Goal: Transaction & Acquisition: Book appointment/travel/reservation

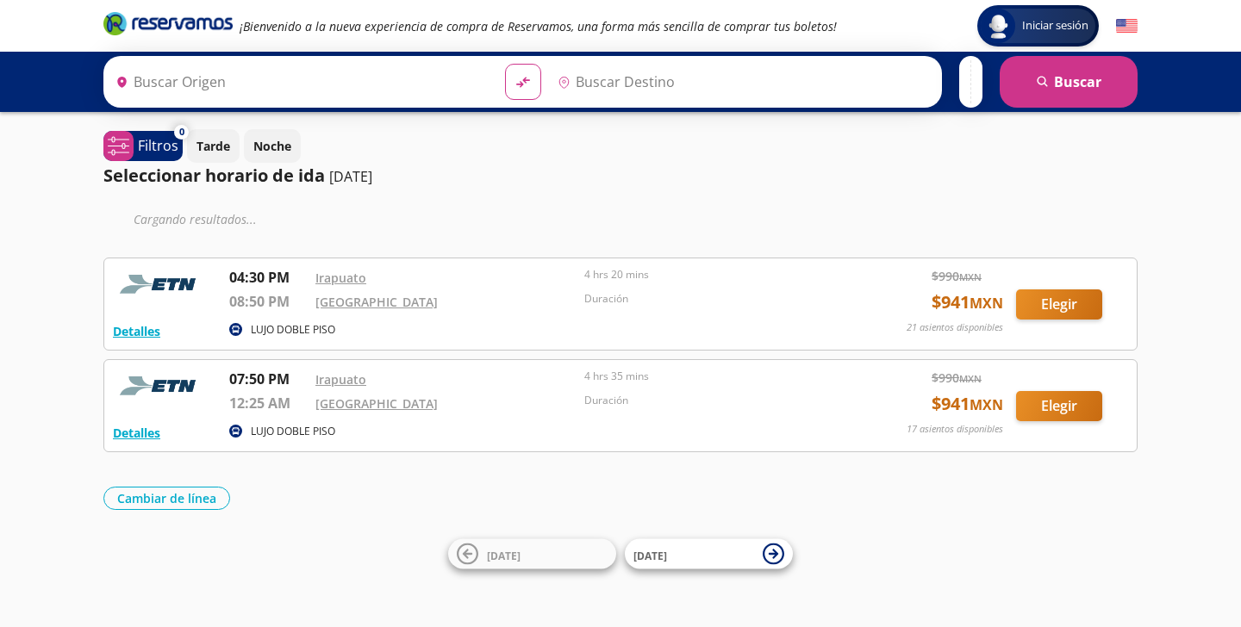
type input "[GEOGRAPHIC_DATA], [GEOGRAPHIC_DATA]"
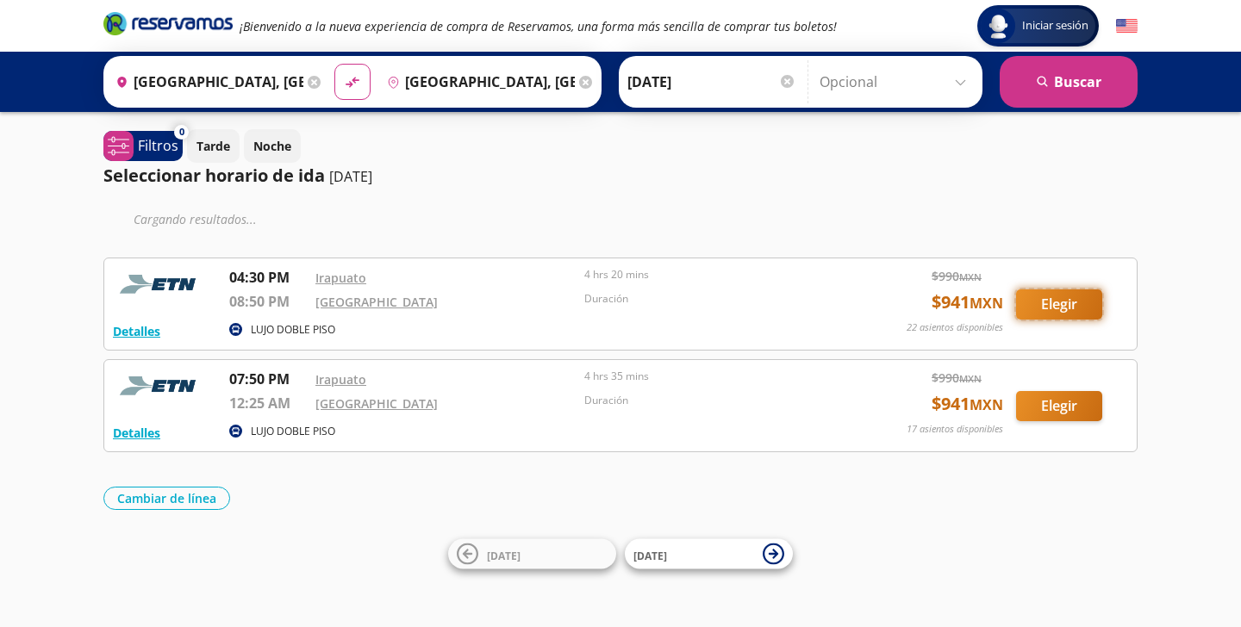
click at [1056, 307] on button "Elegir" at bounding box center [1059, 305] width 86 height 30
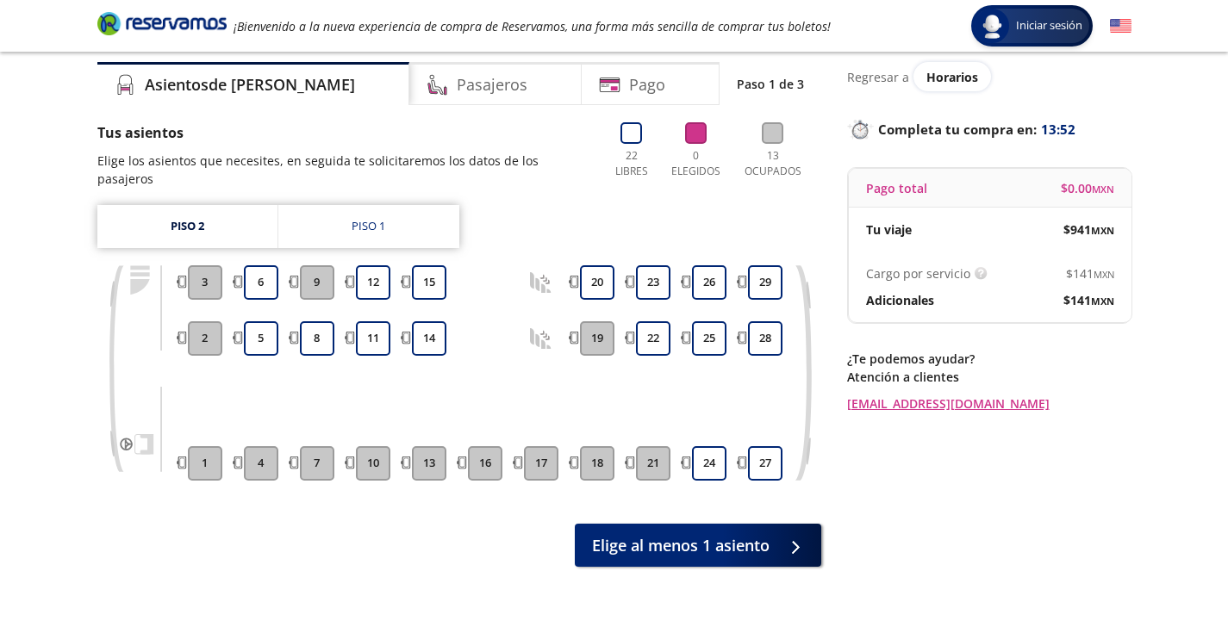
scroll to position [58, 0]
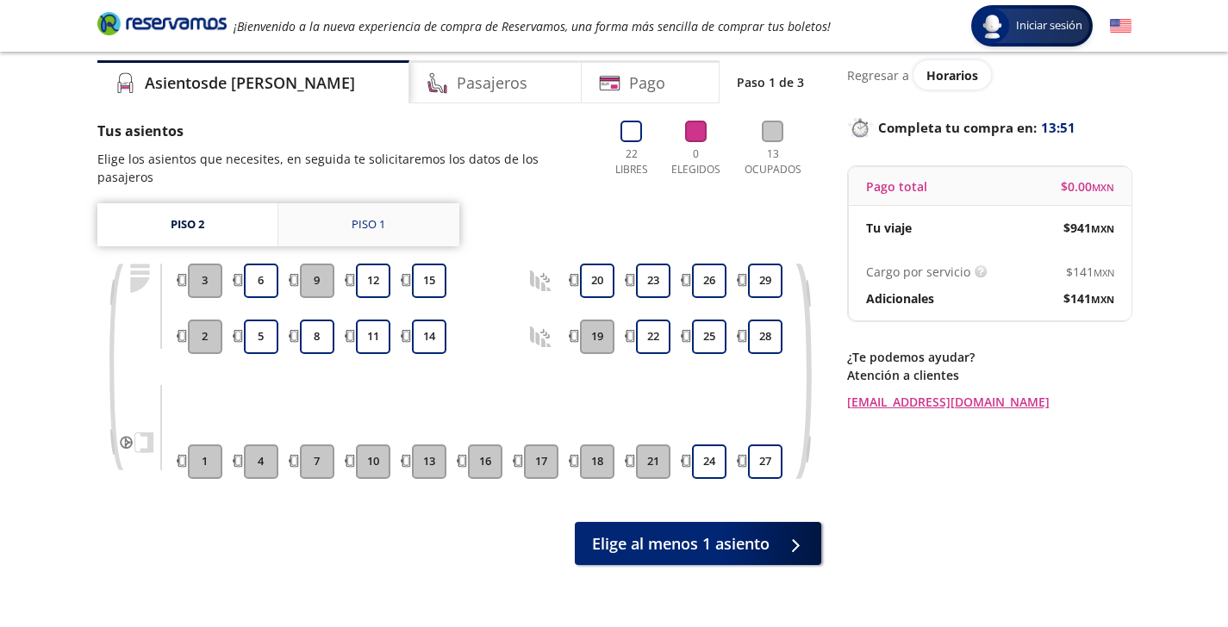
click at [349, 205] on link "Piso 1" at bounding box center [368, 224] width 181 height 43
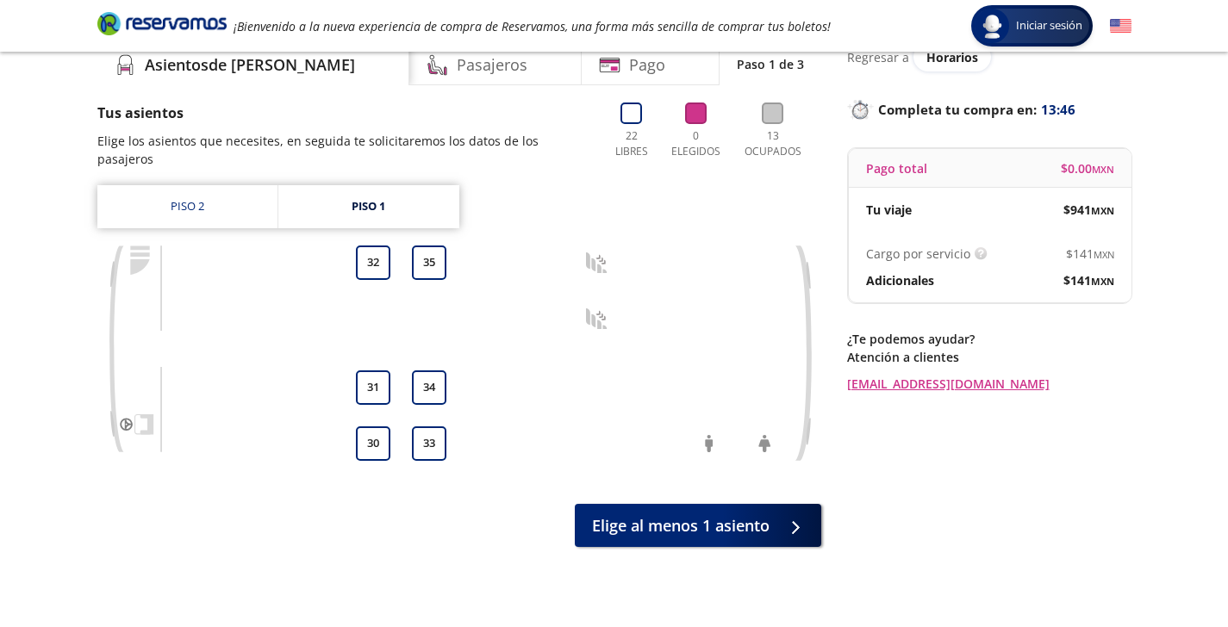
scroll to position [80, 0]
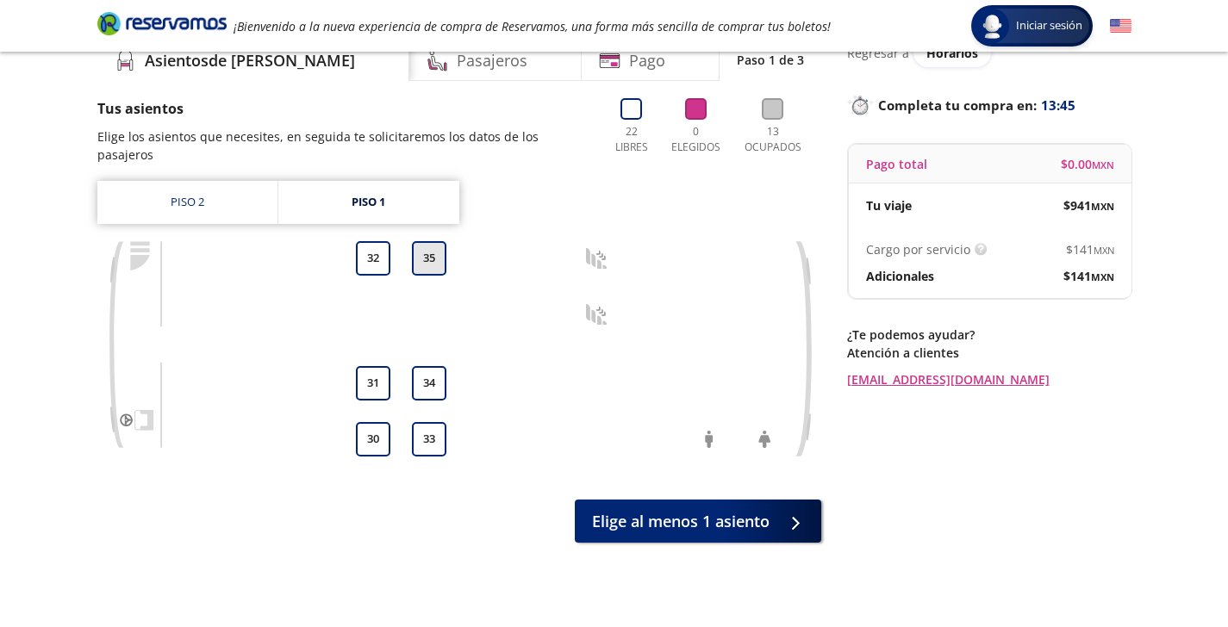
click at [430, 246] on button "35" at bounding box center [429, 258] width 34 height 34
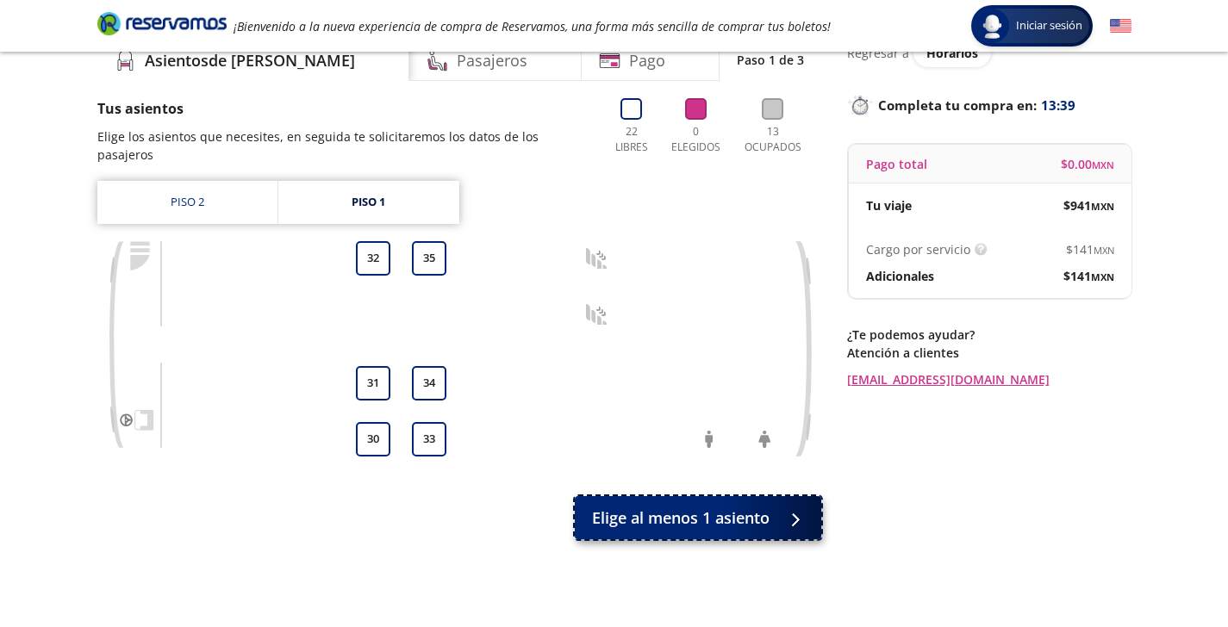
click at [679, 507] on span "Elige al menos 1 asiento" at bounding box center [681, 518] width 178 height 23
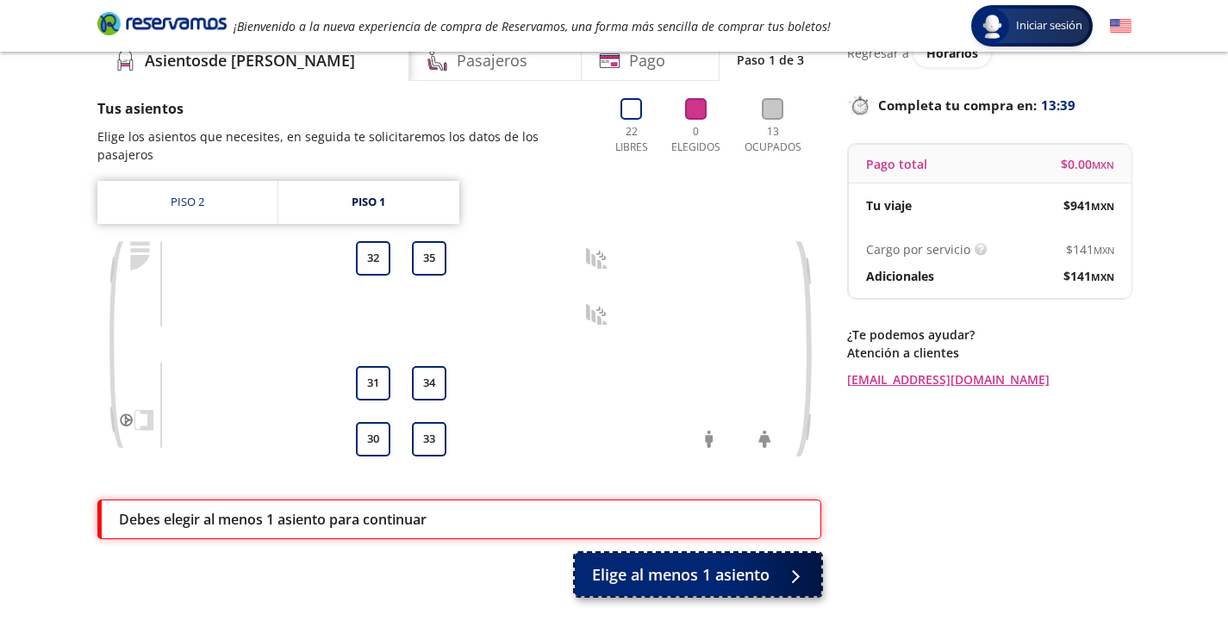
scroll to position [146, 0]
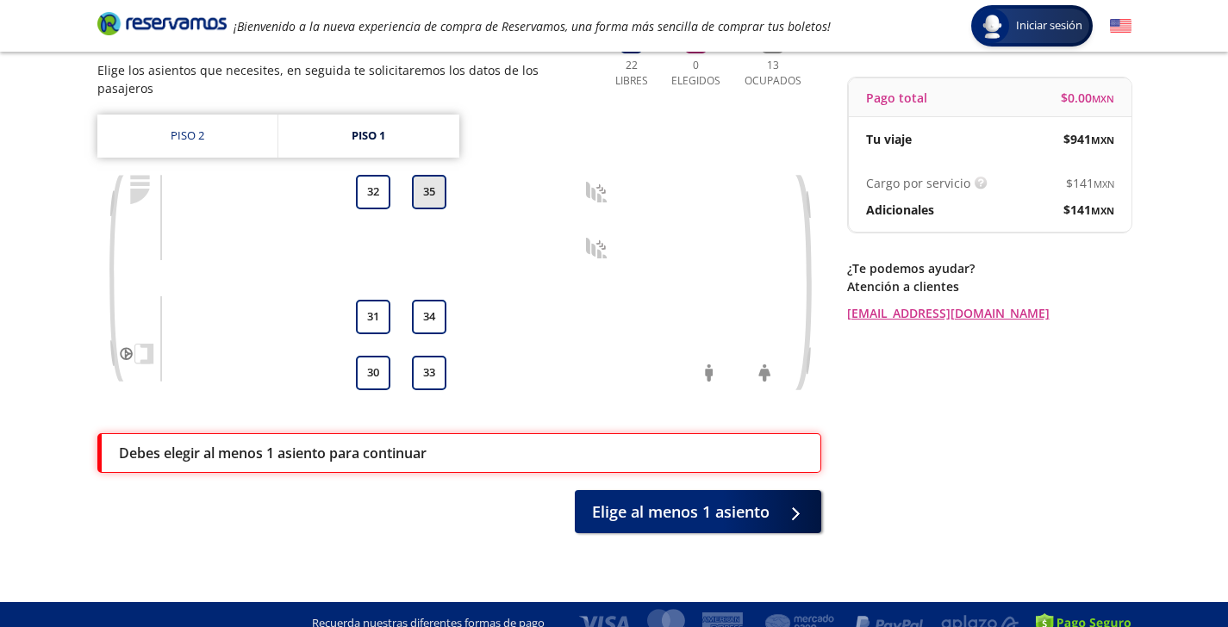
click at [425, 175] on button "35" at bounding box center [429, 192] width 34 height 34
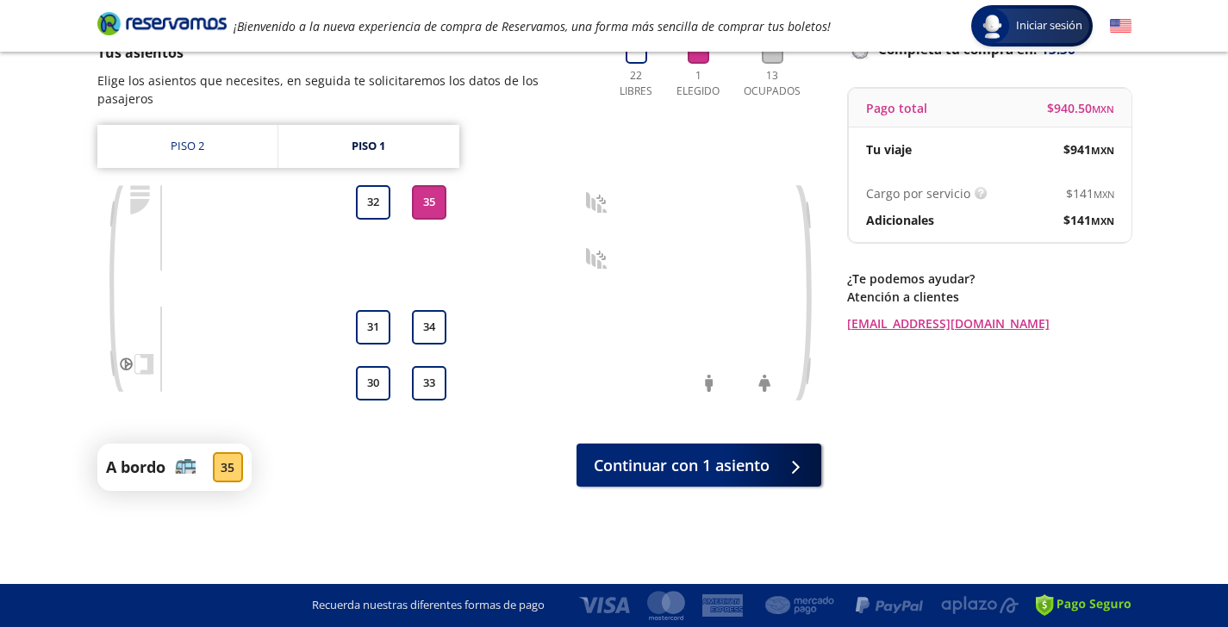
scroll to position [136, 0]
click at [650, 451] on span "Continuar con 1 asiento" at bounding box center [682, 462] width 176 height 23
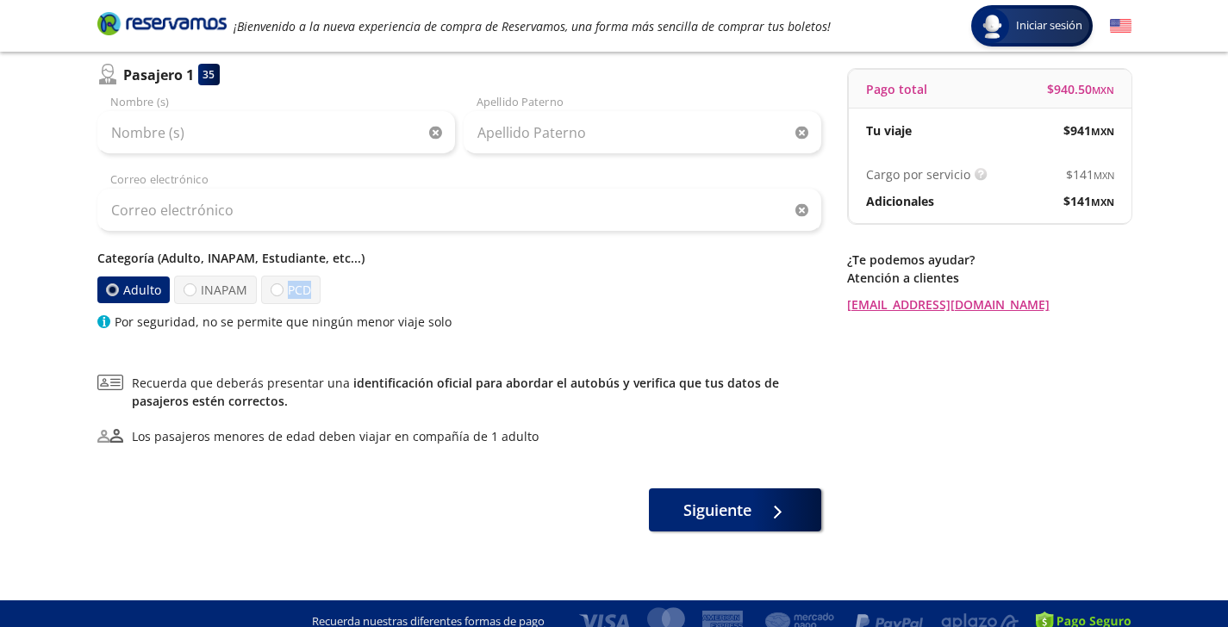
scroll to position [171, 0]
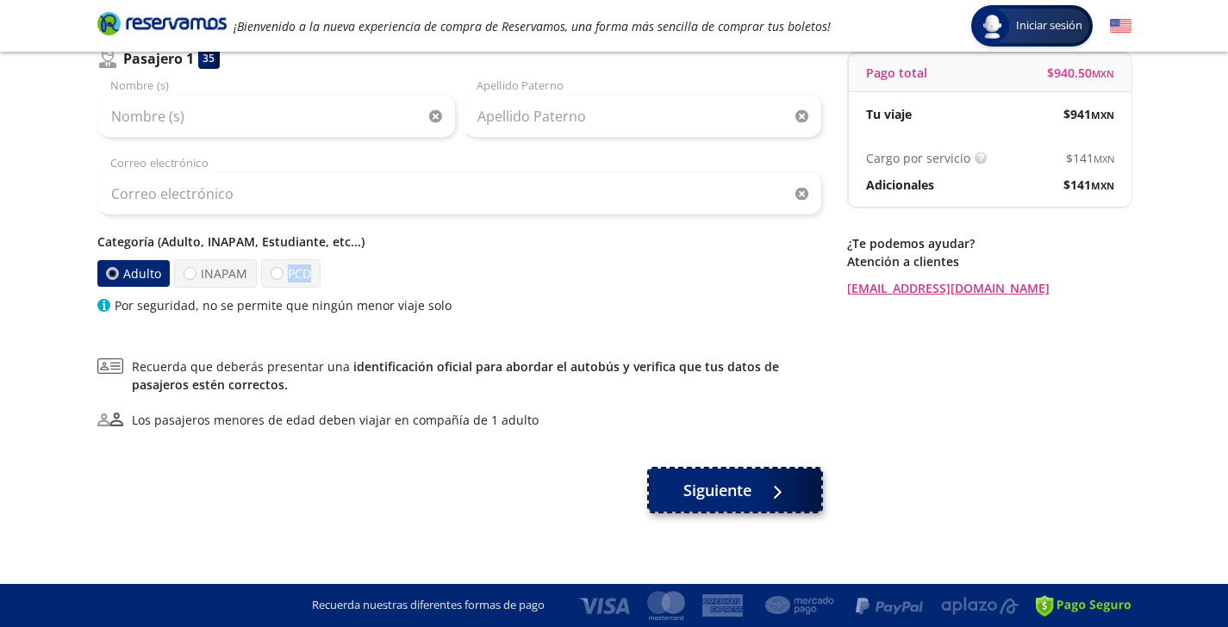
click at [710, 497] on span "Siguiente" at bounding box center [717, 490] width 68 height 23
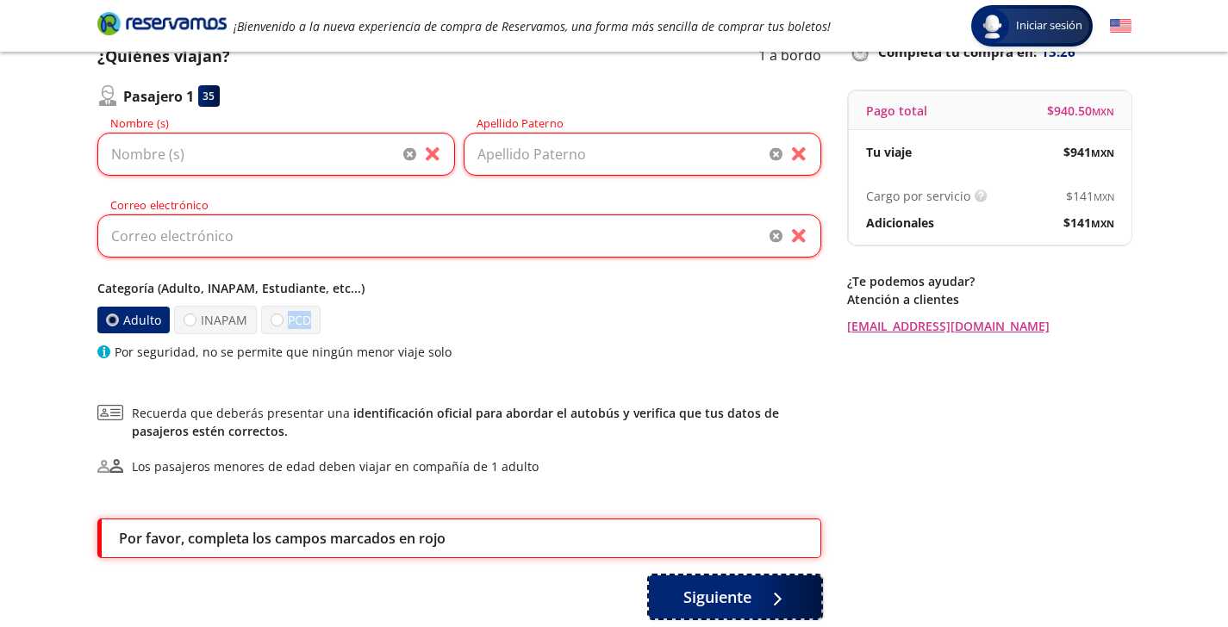
scroll to position [0, 0]
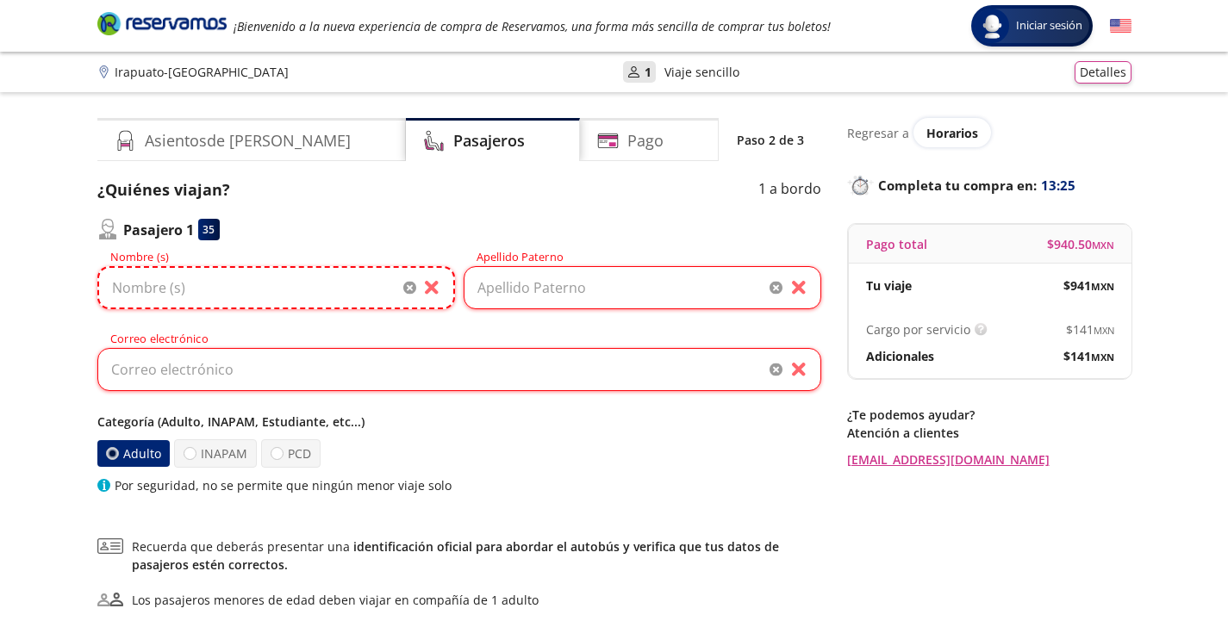
click at [329, 284] on input "Nombre (s)" at bounding box center [276, 287] width 358 height 43
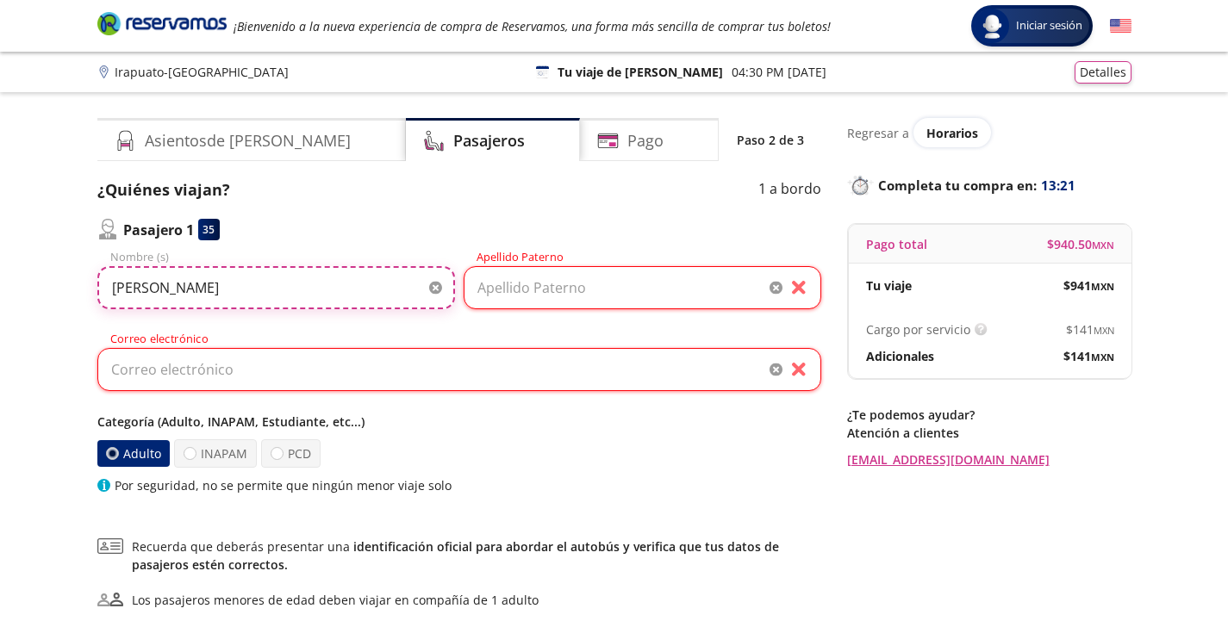
type input "[PERSON_NAME]"
click at [533, 290] on input "Apellido Paterno" at bounding box center [643, 287] width 358 height 43
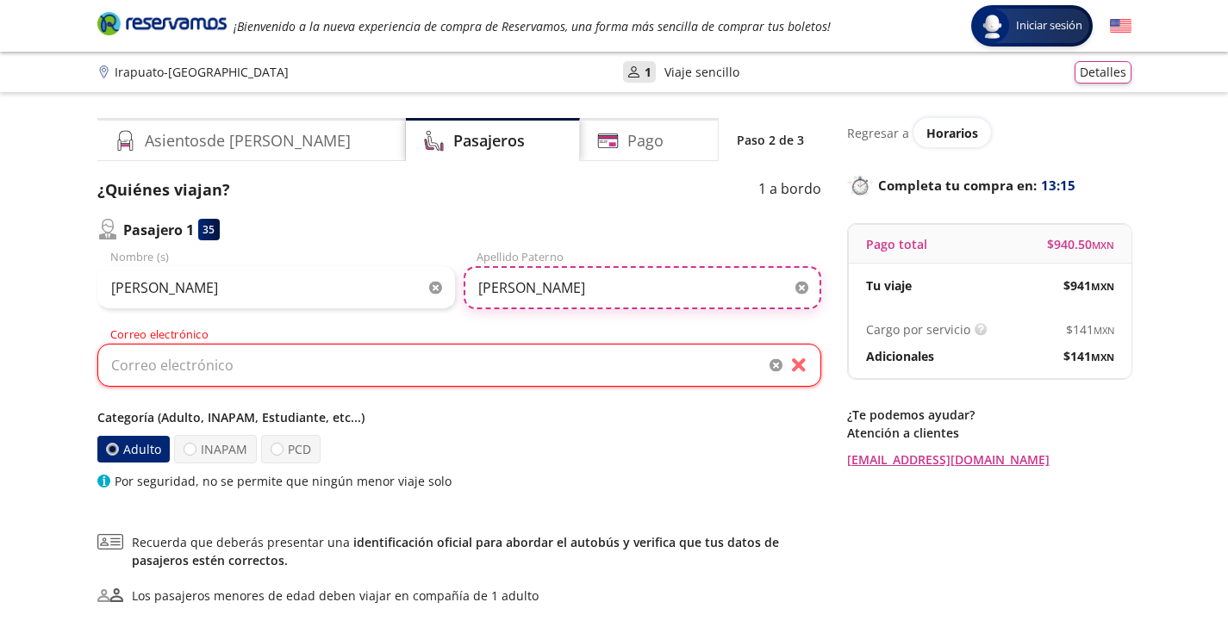
type input "[PERSON_NAME]"
click at [409, 373] on input "Correo electrónico" at bounding box center [459, 365] width 724 height 43
type input "[EMAIL_ADDRESS][DOMAIN_NAME]"
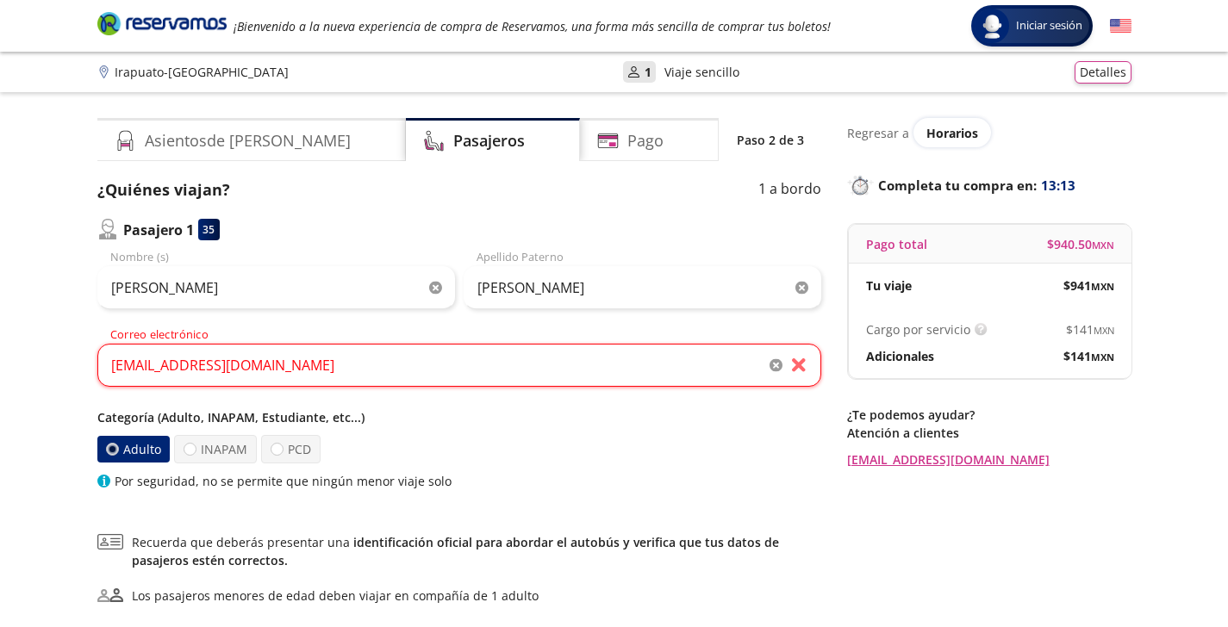
click at [262, 415] on p "Categoría (Adulto, INAPAM, Estudiante, etc...)" at bounding box center [459, 417] width 724 height 18
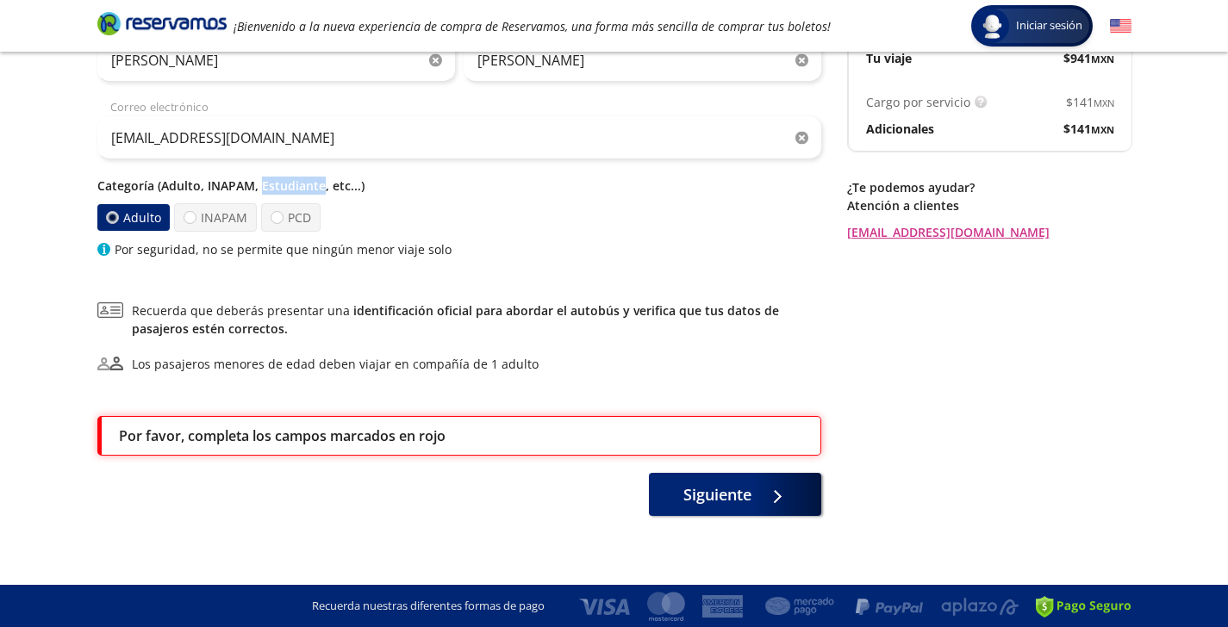
scroll to position [228, 0]
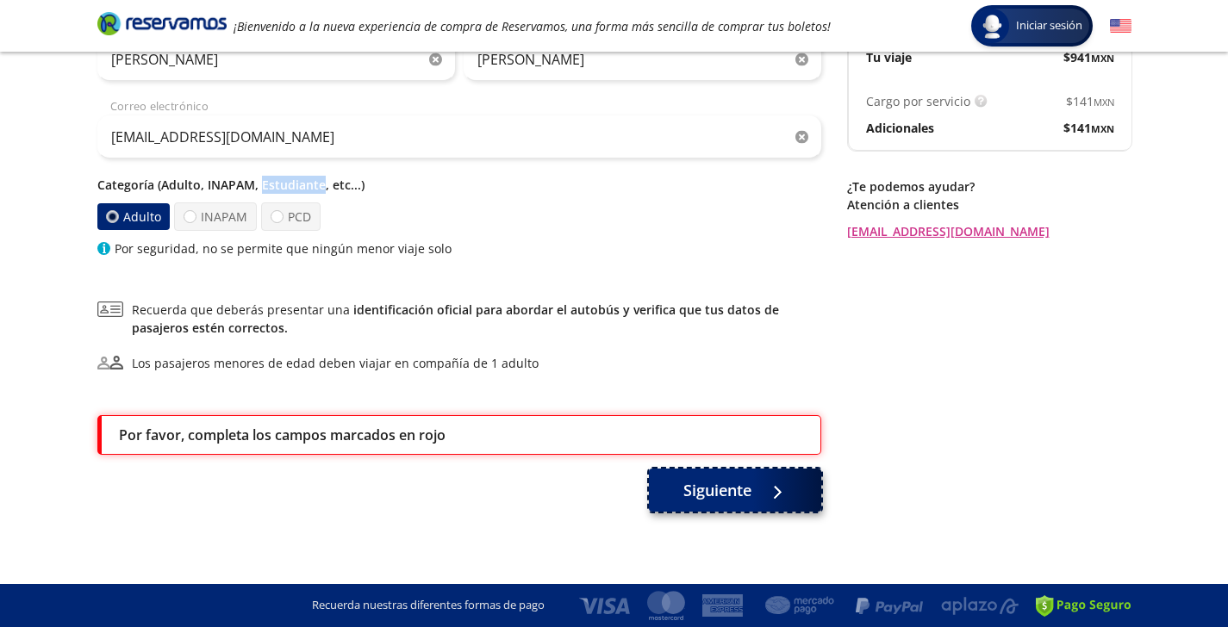
click at [673, 489] on button "Siguiente" at bounding box center [735, 490] width 172 height 43
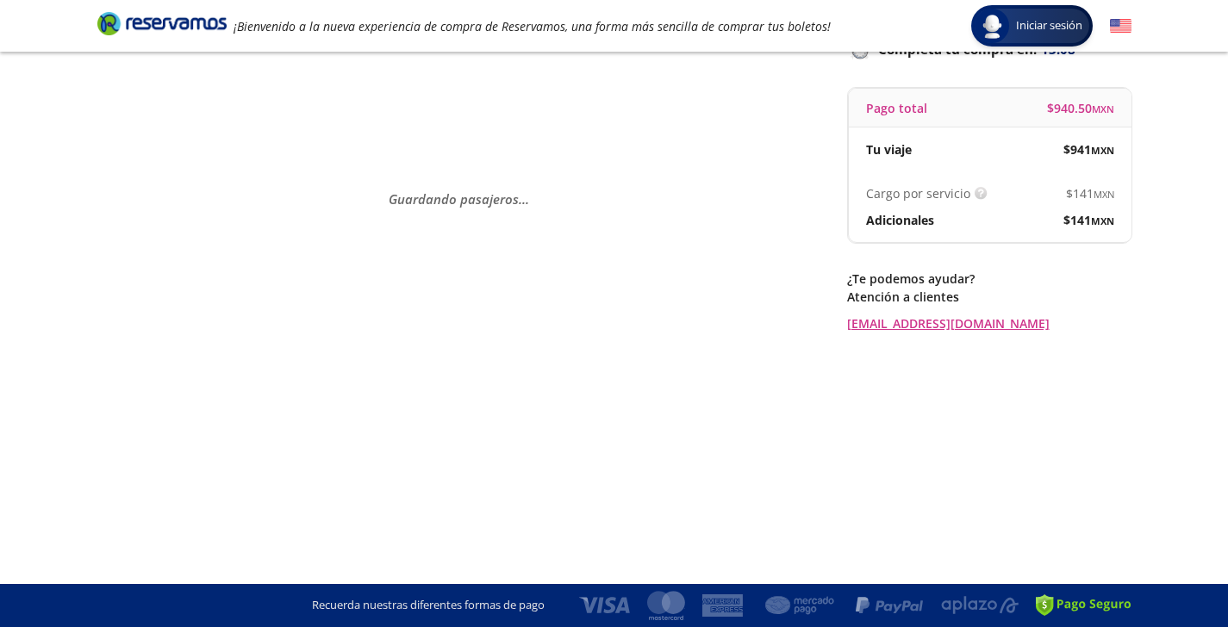
scroll to position [0, 0]
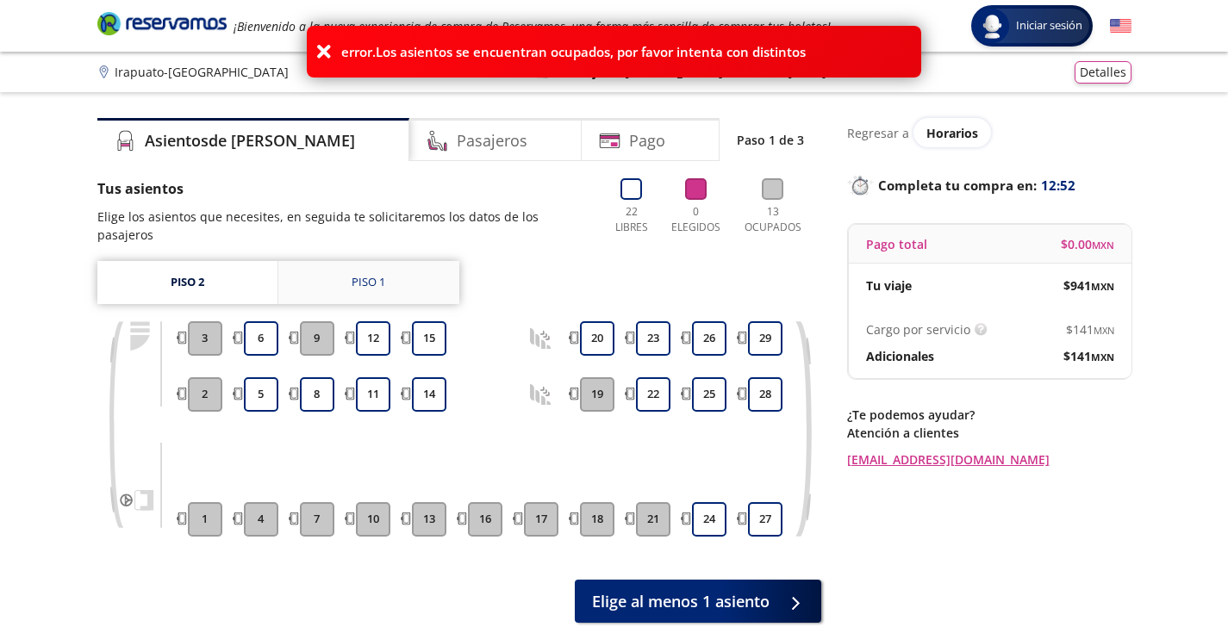
click at [330, 261] on link "Piso 1" at bounding box center [368, 282] width 181 height 43
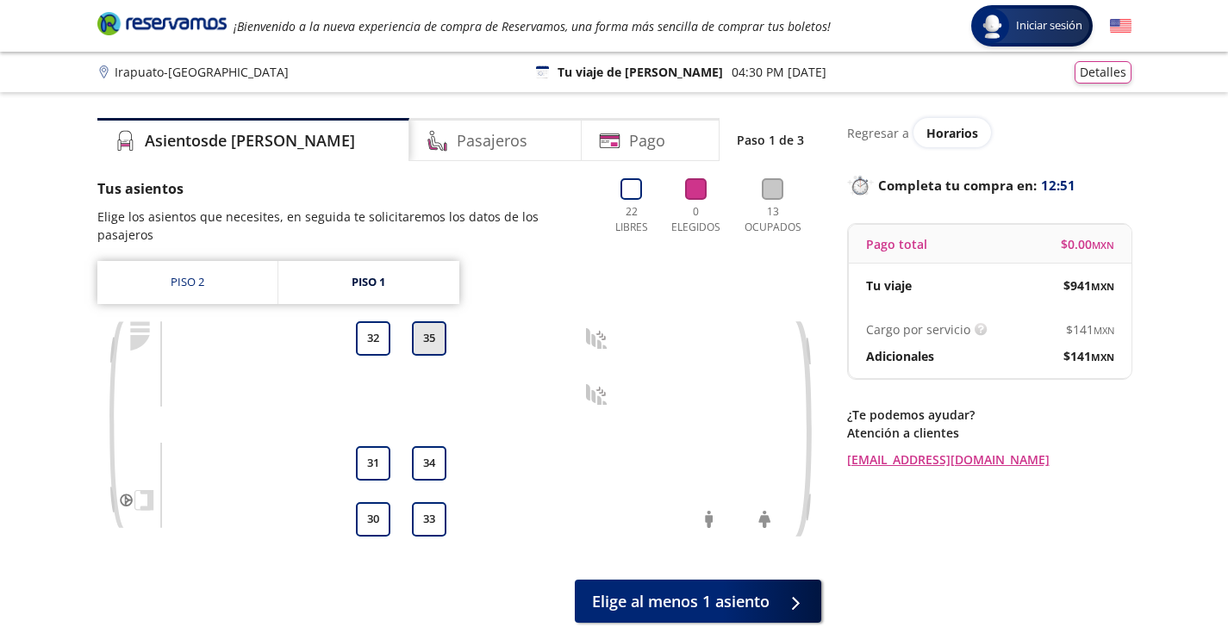
click at [433, 323] on button "35" at bounding box center [429, 338] width 34 height 34
click at [432, 328] on button "35" at bounding box center [429, 338] width 34 height 34
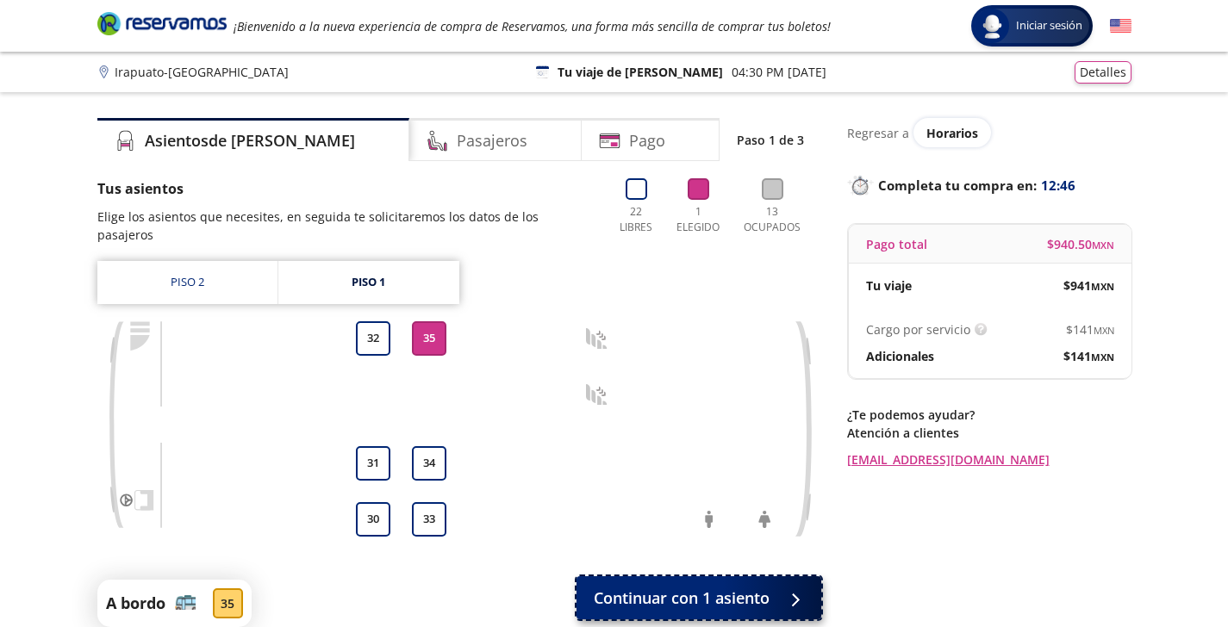
click at [679, 587] on span "Continuar con 1 asiento" at bounding box center [682, 598] width 176 height 23
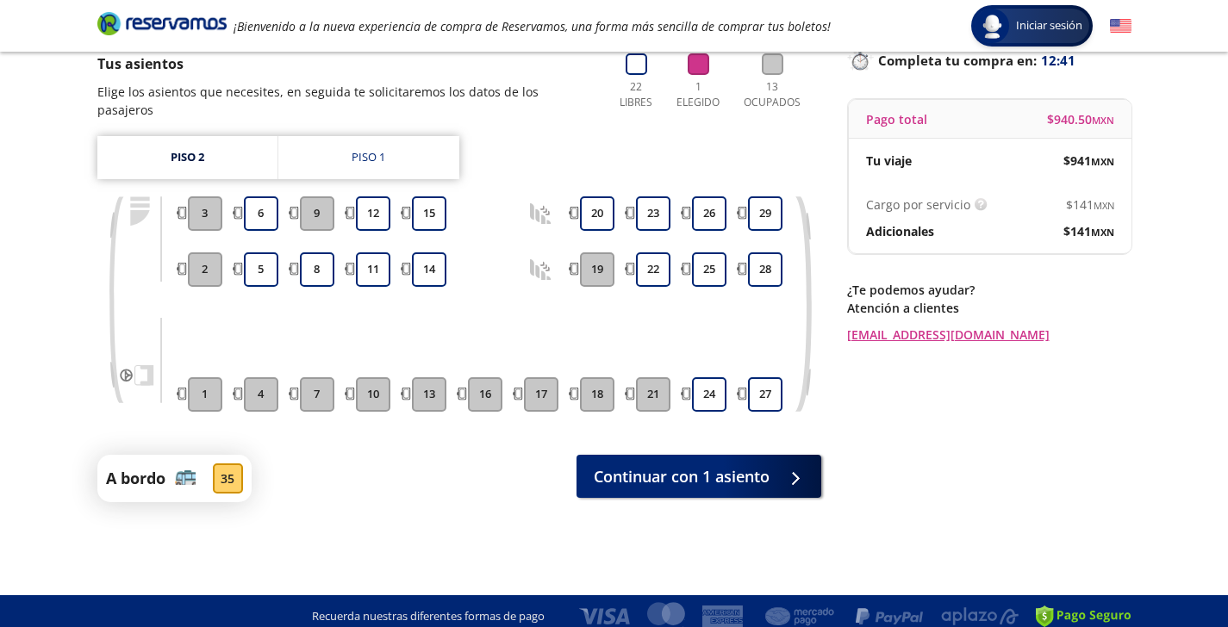
scroll to position [127, 0]
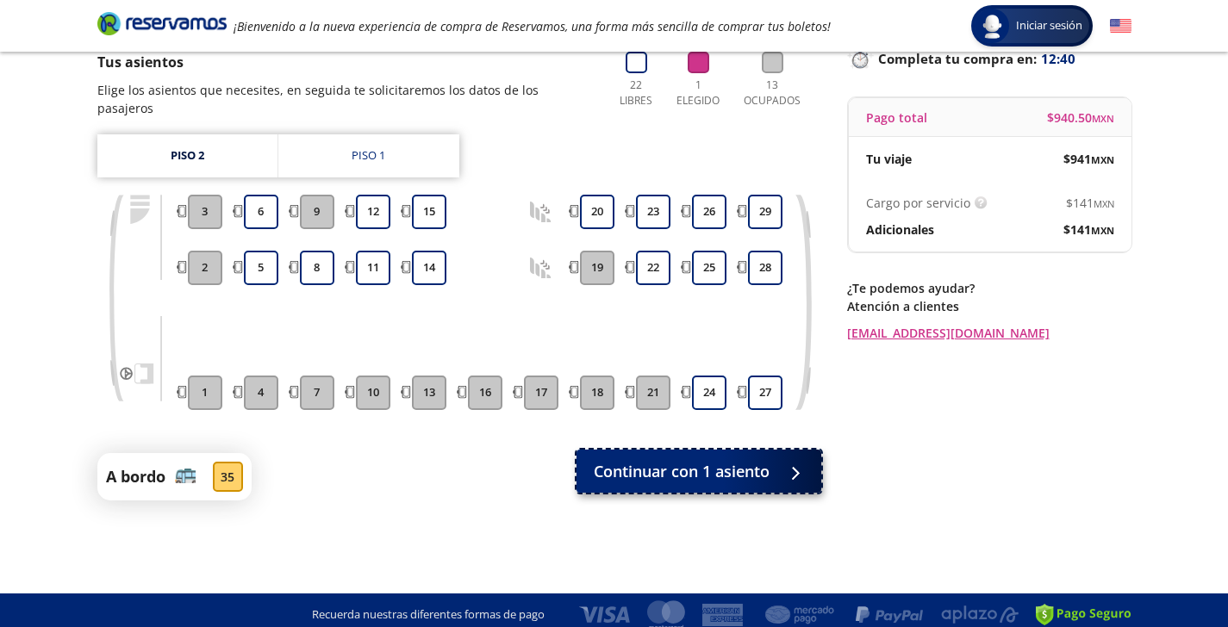
click at [695, 461] on span "Continuar con 1 asiento" at bounding box center [682, 471] width 176 height 23
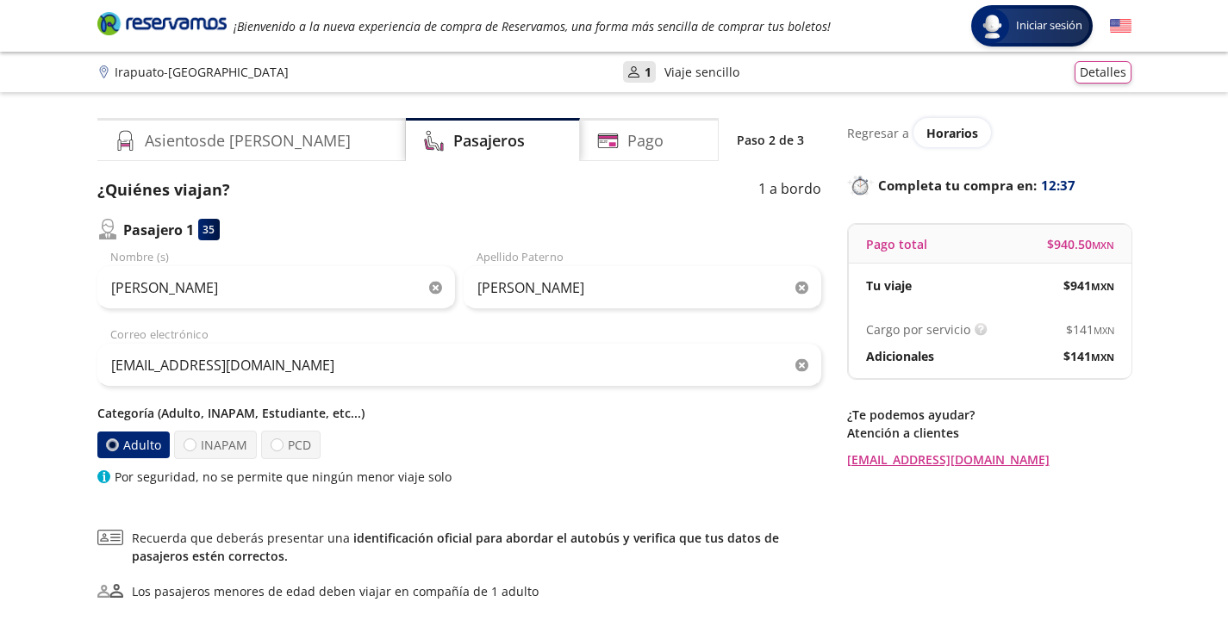
scroll to position [147, 0]
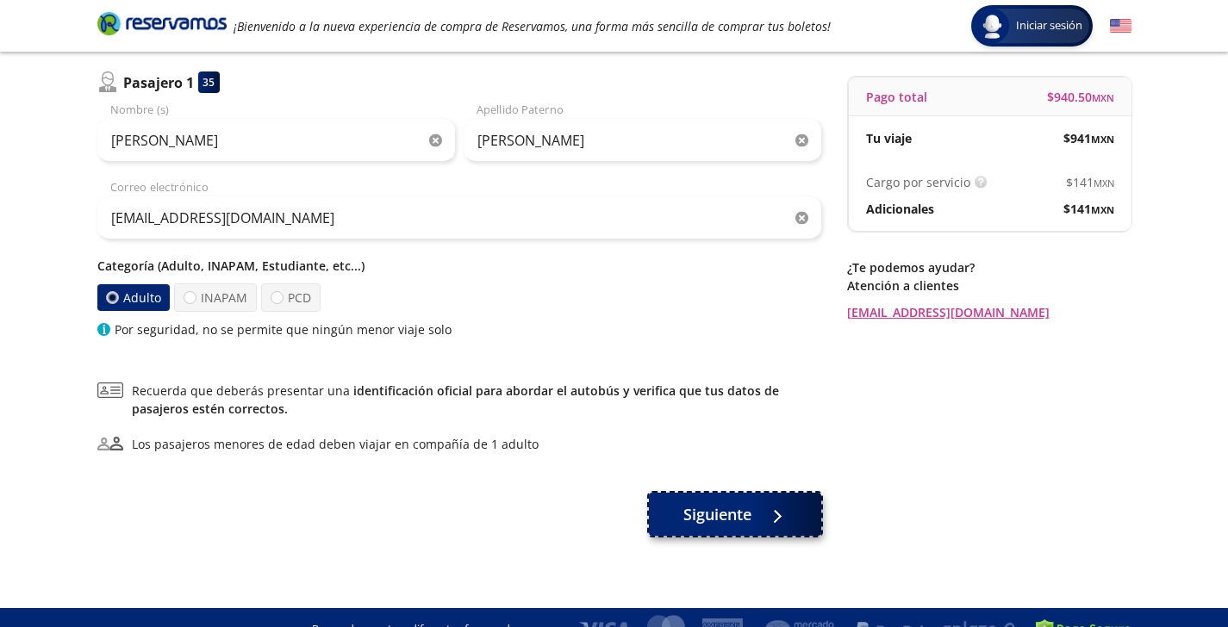
click at [731, 514] on span "Siguiente" at bounding box center [717, 514] width 68 height 23
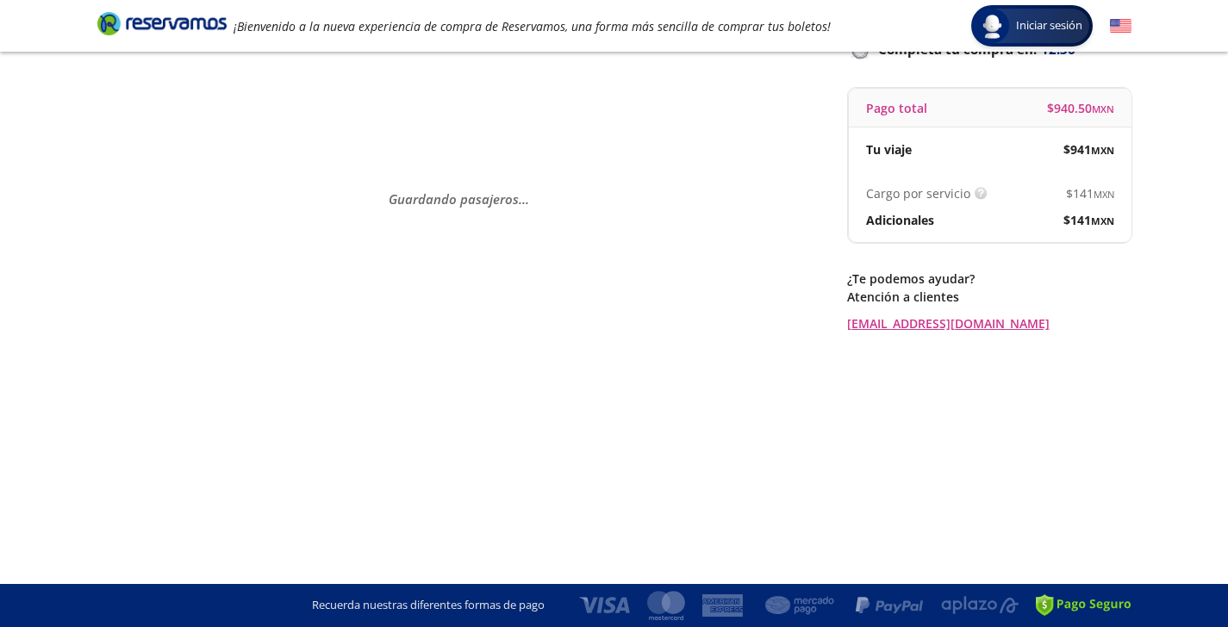
scroll to position [0, 0]
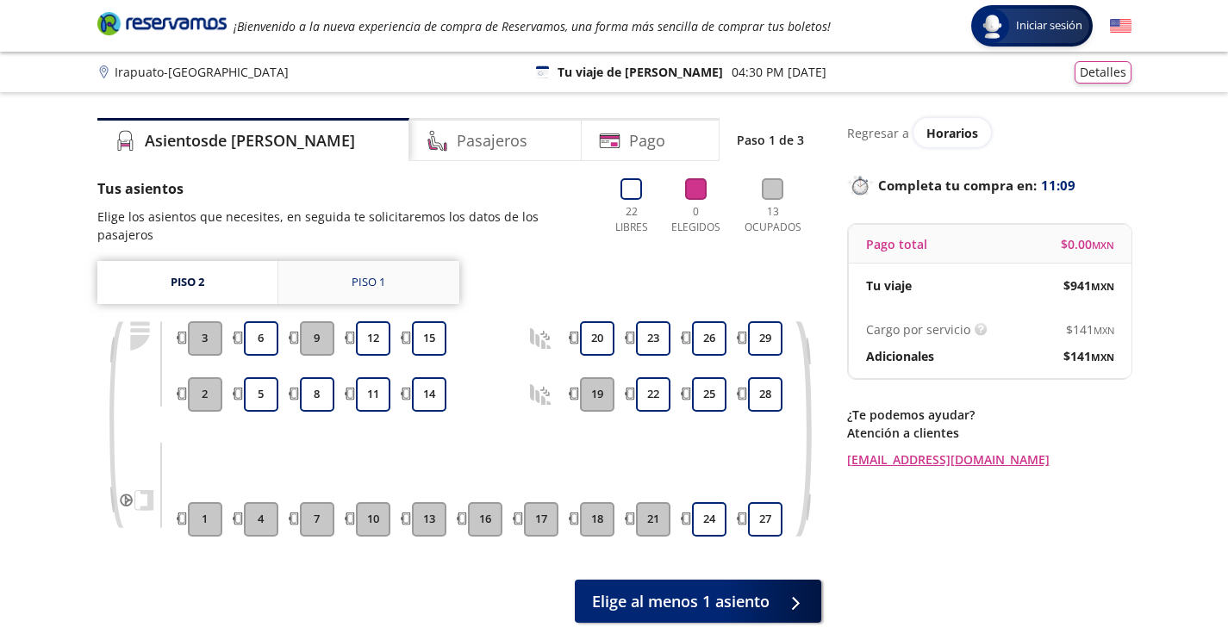
click at [353, 274] on div "Piso 1" at bounding box center [369, 282] width 34 height 17
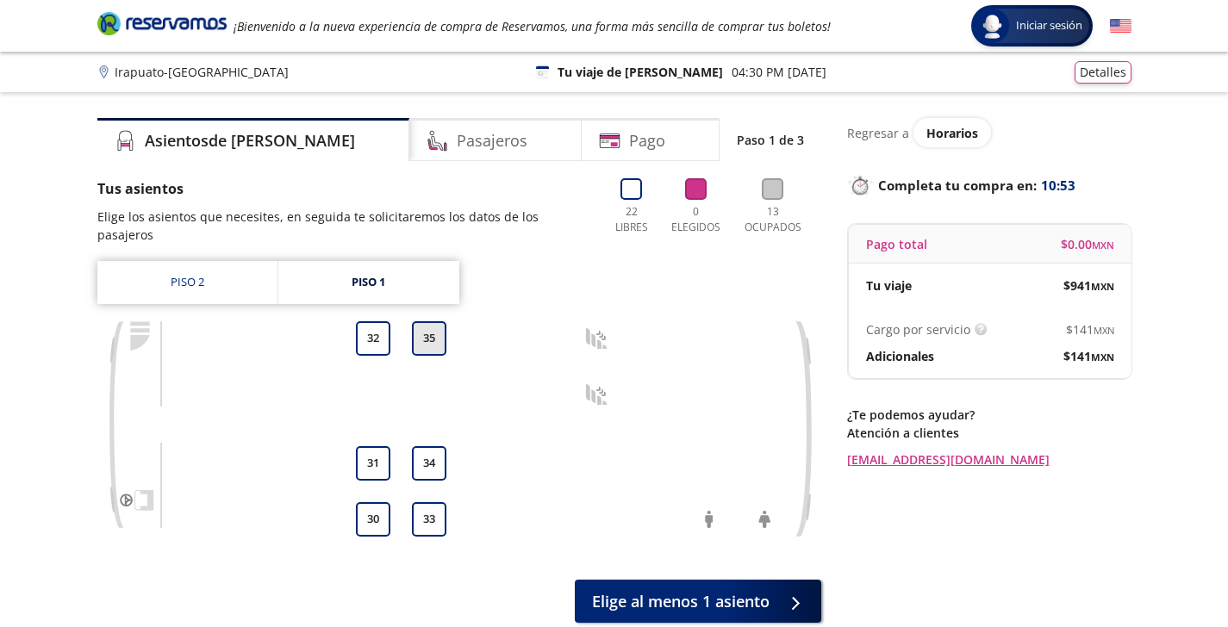
click at [421, 322] on button "35" at bounding box center [429, 338] width 34 height 34
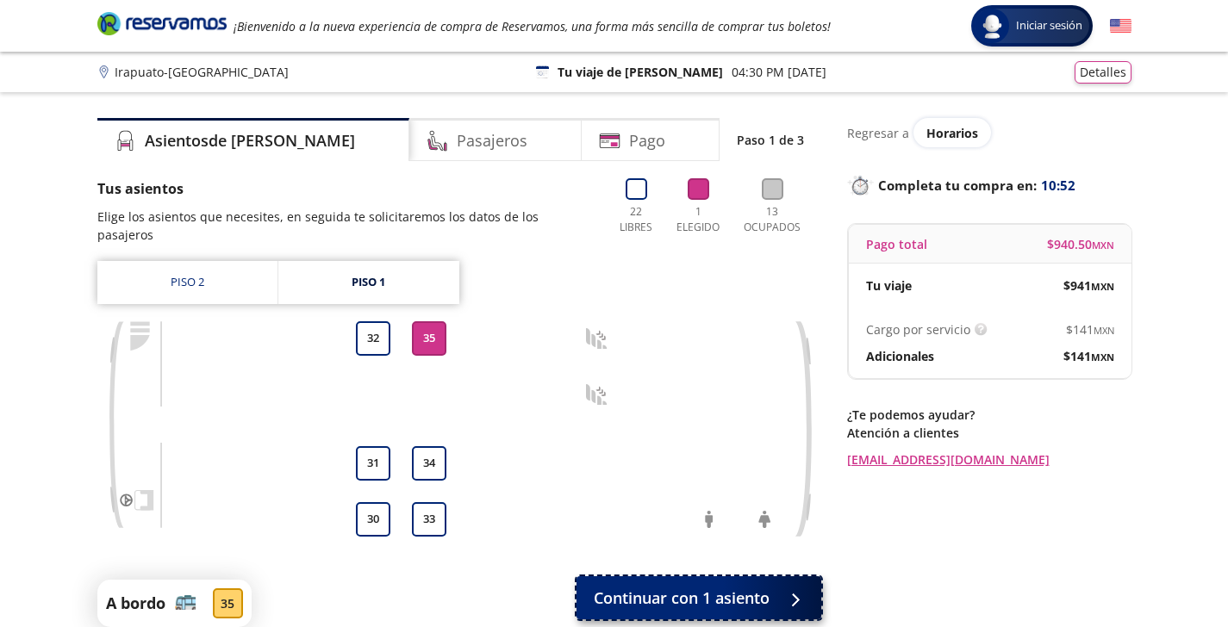
click at [652, 587] on span "Continuar con 1 asiento" at bounding box center [682, 598] width 176 height 23
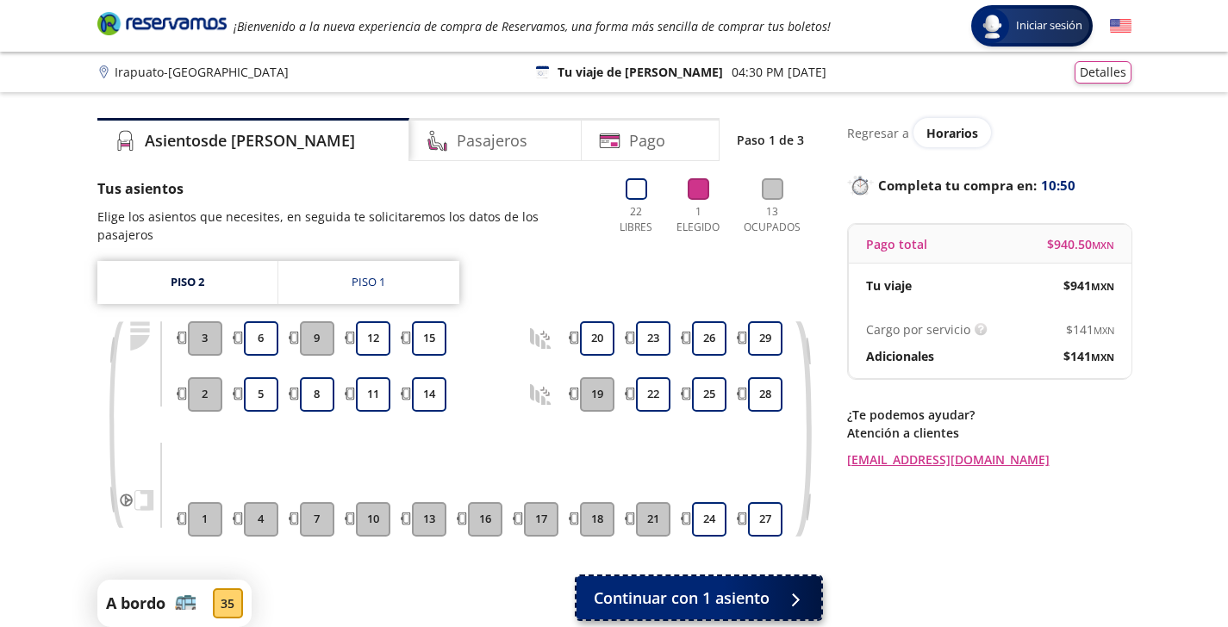
click at [664, 587] on span "Continuar con 1 asiento" at bounding box center [682, 598] width 176 height 23
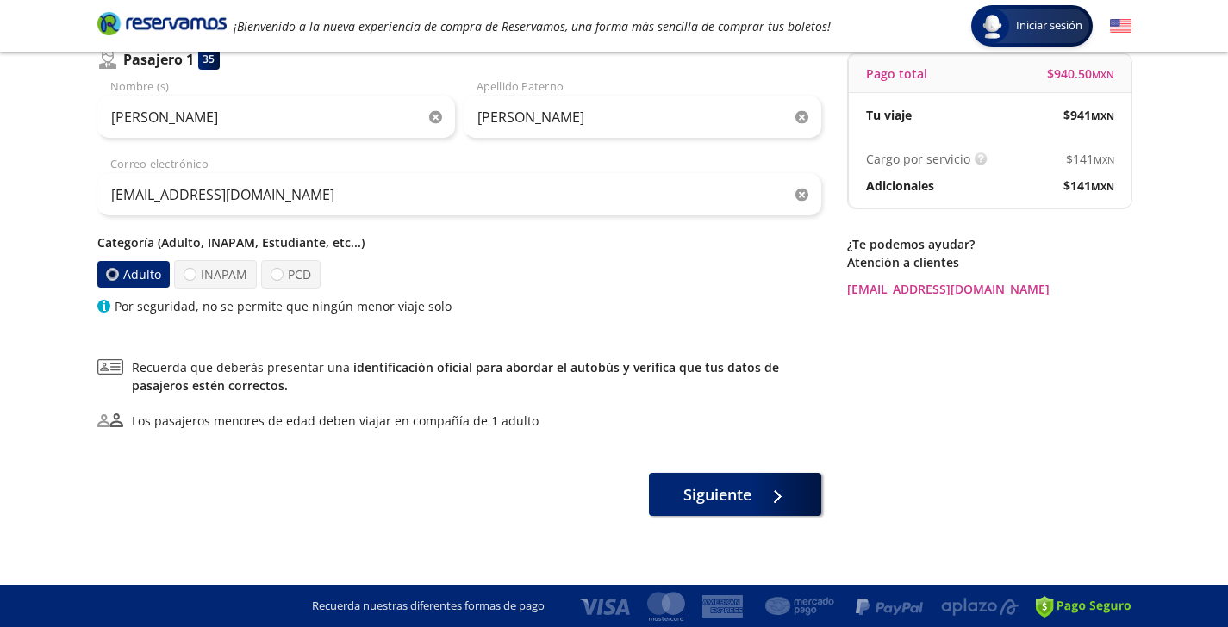
scroll to position [171, 0]
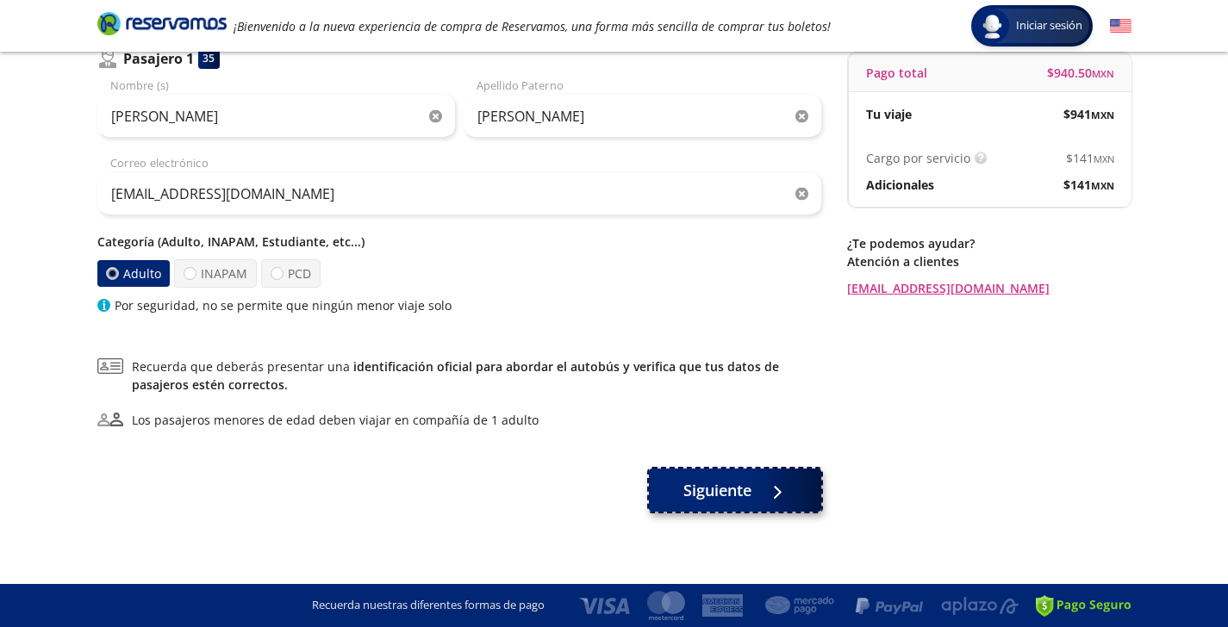
click at [715, 497] on span "Siguiente" at bounding box center [717, 490] width 68 height 23
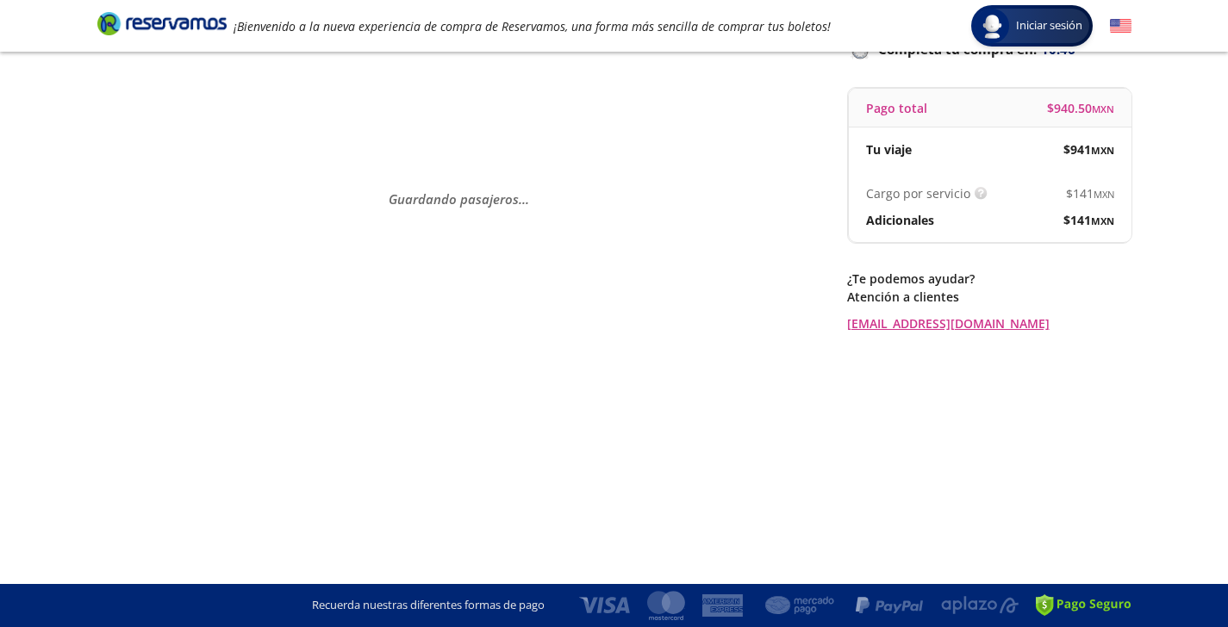
scroll to position [0, 0]
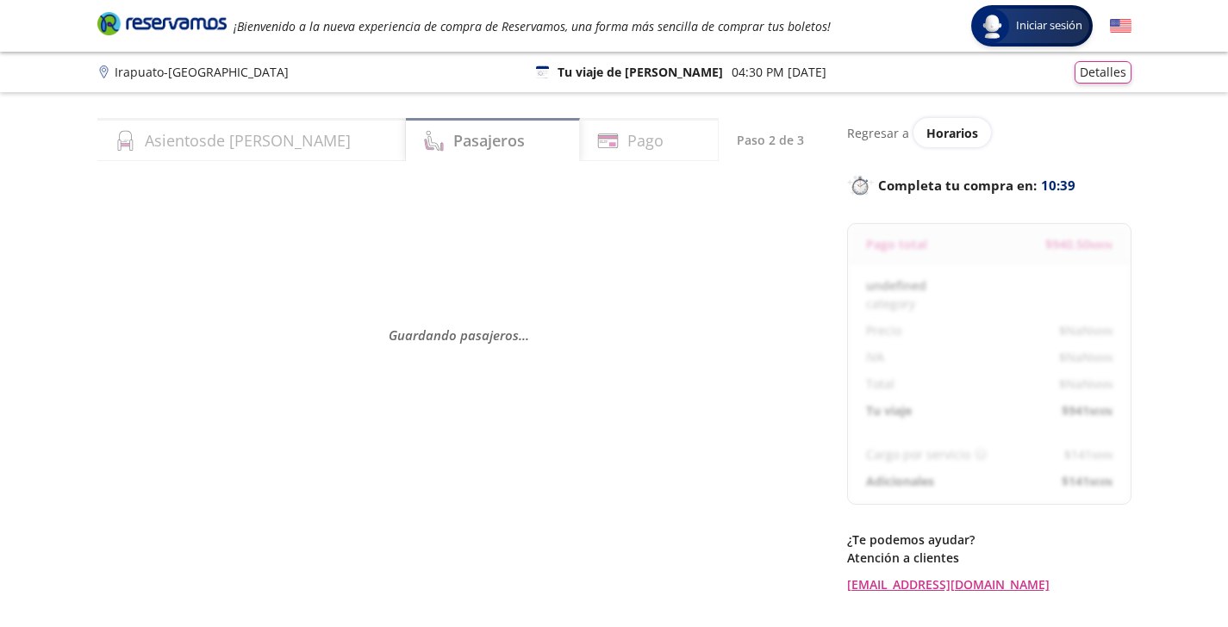
select select "MX"
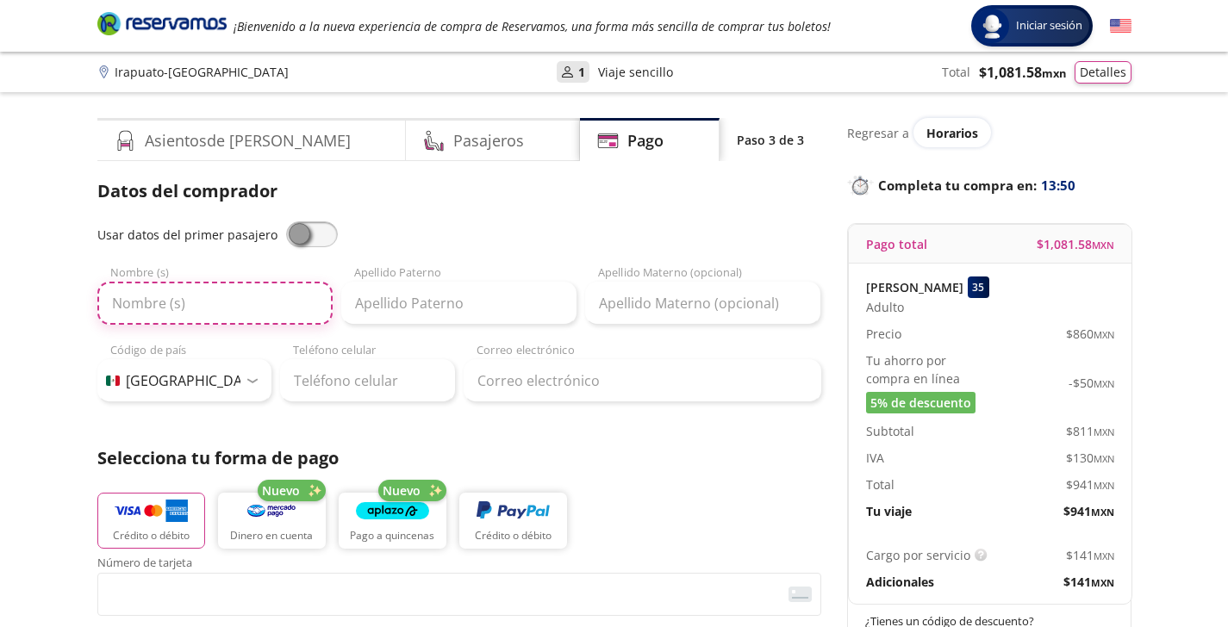
click at [199, 313] on input "Nombre (s)" at bounding box center [214, 303] width 235 height 43
type input "[PERSON_NAME]"
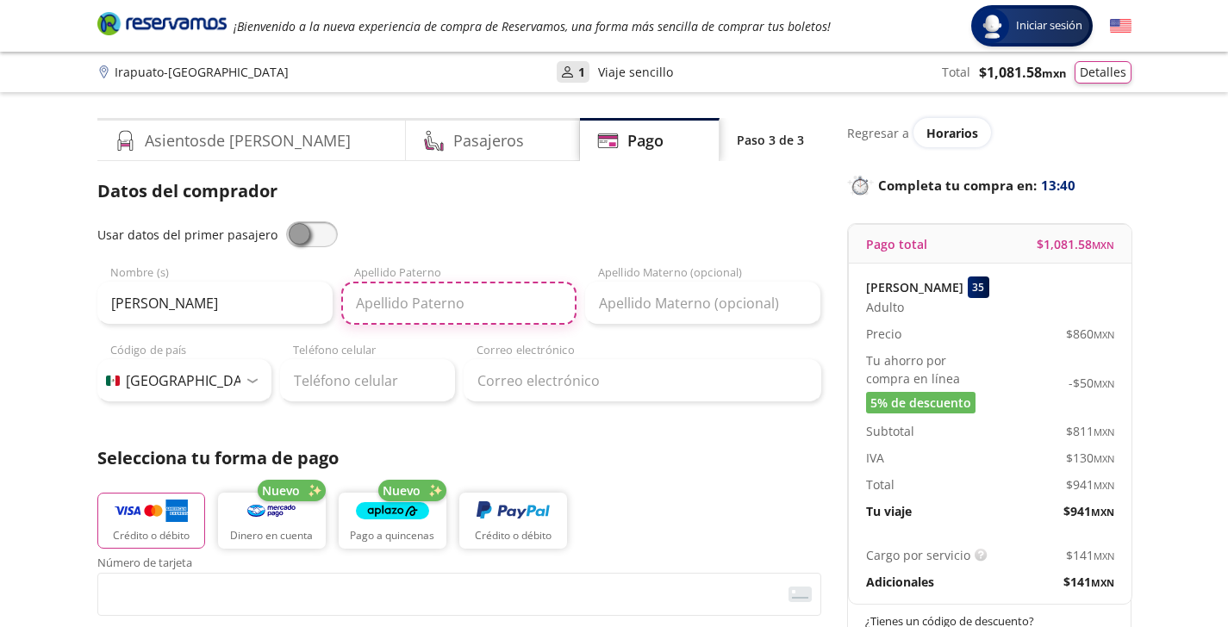
click at [397, 318] on input "Apellido Paterno" at bounding box center [458, 303] width 235 height 43
type input "[PERSON_NAME]"
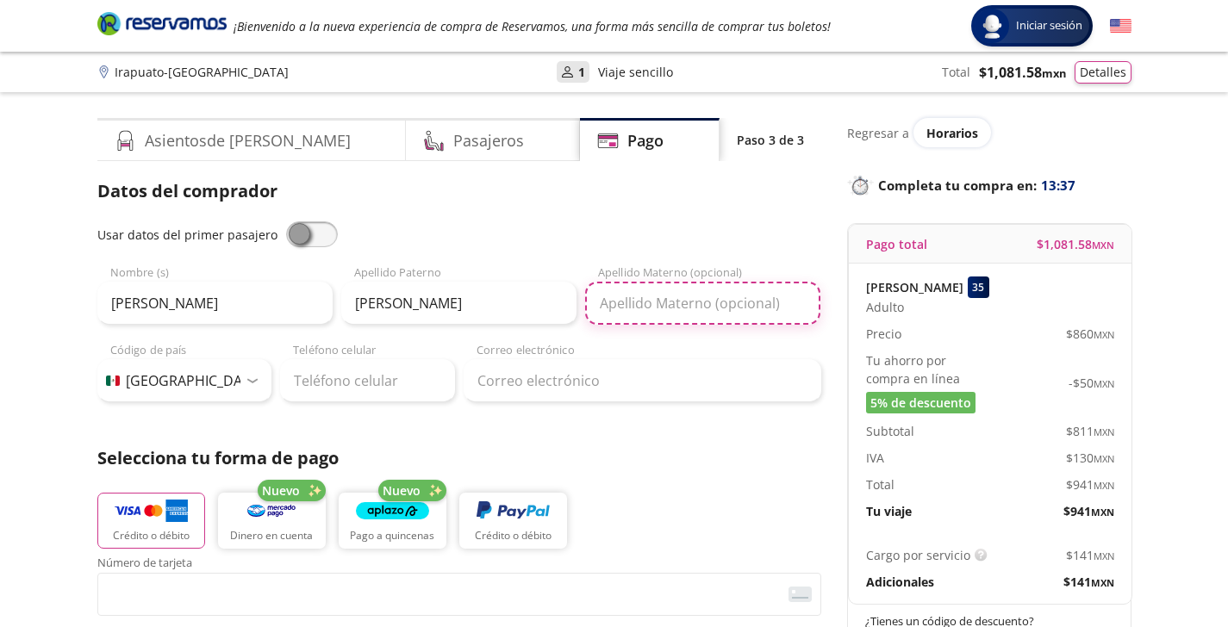
click at [627, 309] on input "Apellido Materno (opcional)" at bounding box center [702, 303] width 235 height 43
type input "[PERSON_NAME]"
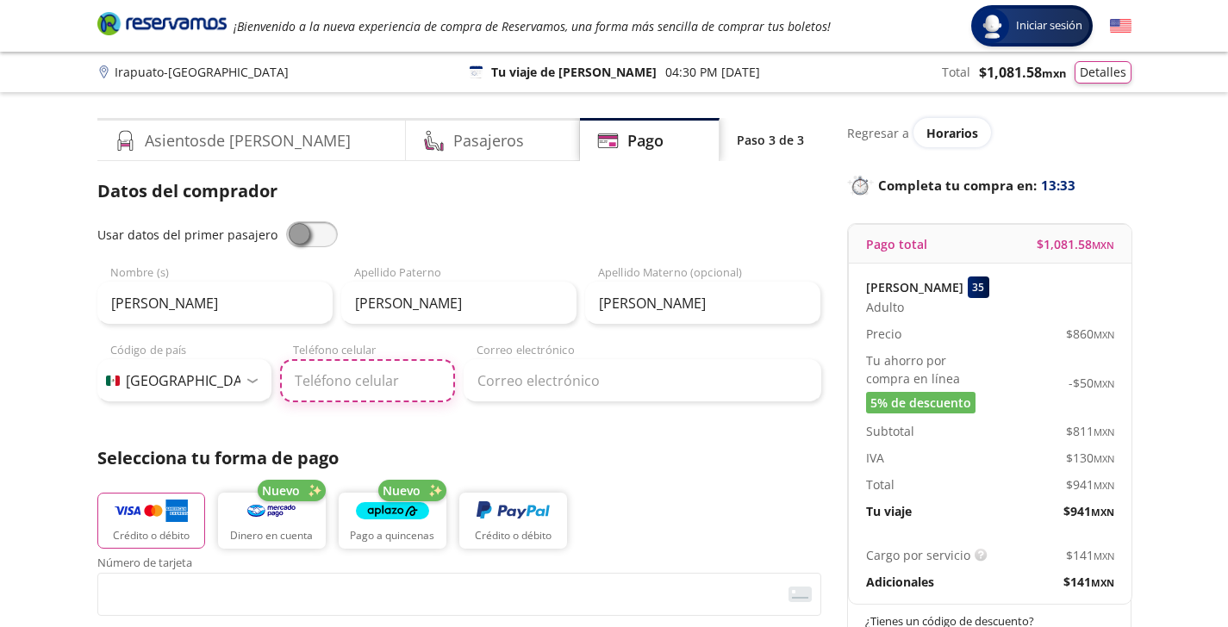
click at [365, 389] on input "Teléfono celular" at bounding box center [367, 380] width 175 height 43
type input "[PHONE_NUMBER]"
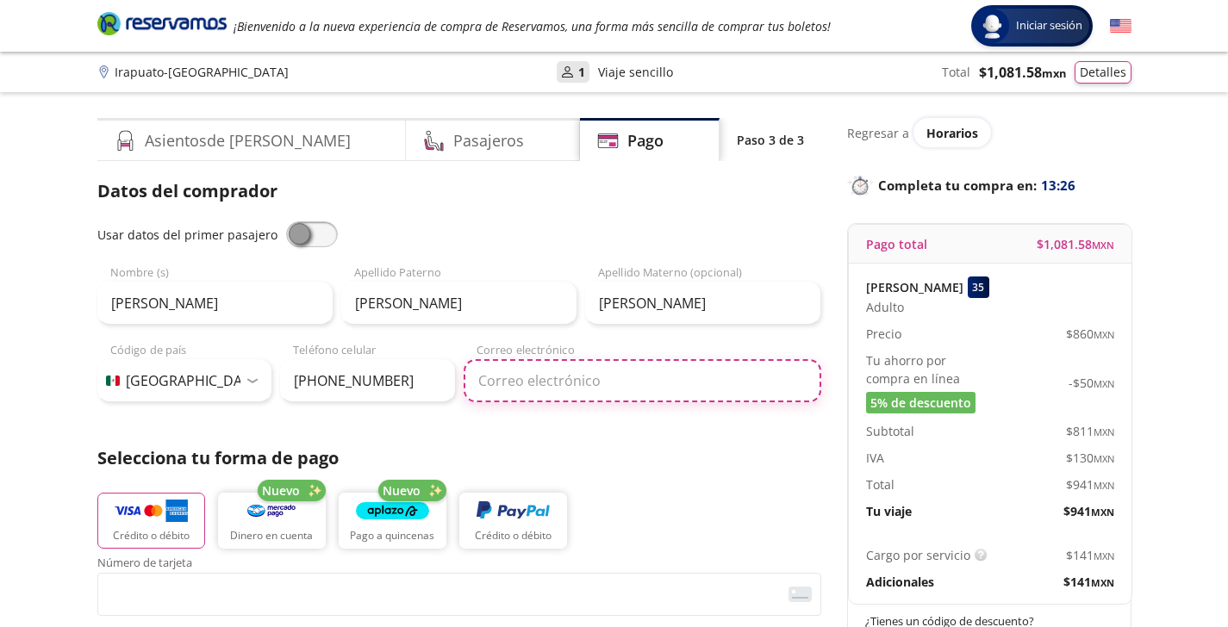
click at [479, 380] on input "Correo electrónico" at bounding box center [643, 380] width 358 height 43
type input "[EMAIL_ADDRESS][DOMAIN_NAME]"
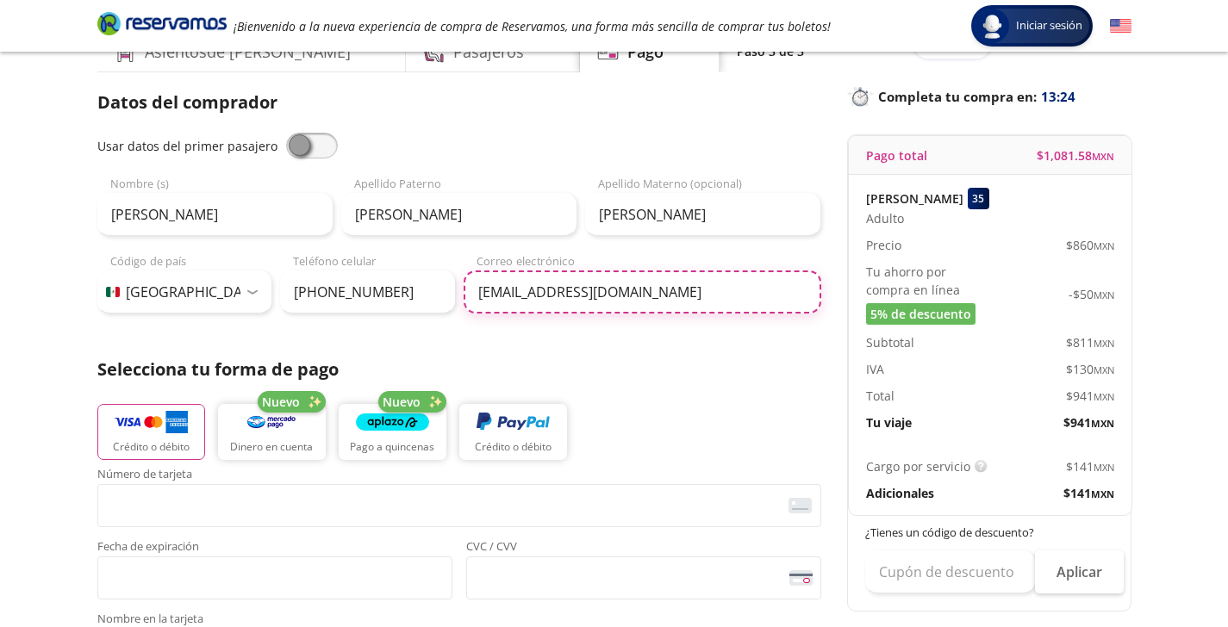
scroll to position [161, 0]
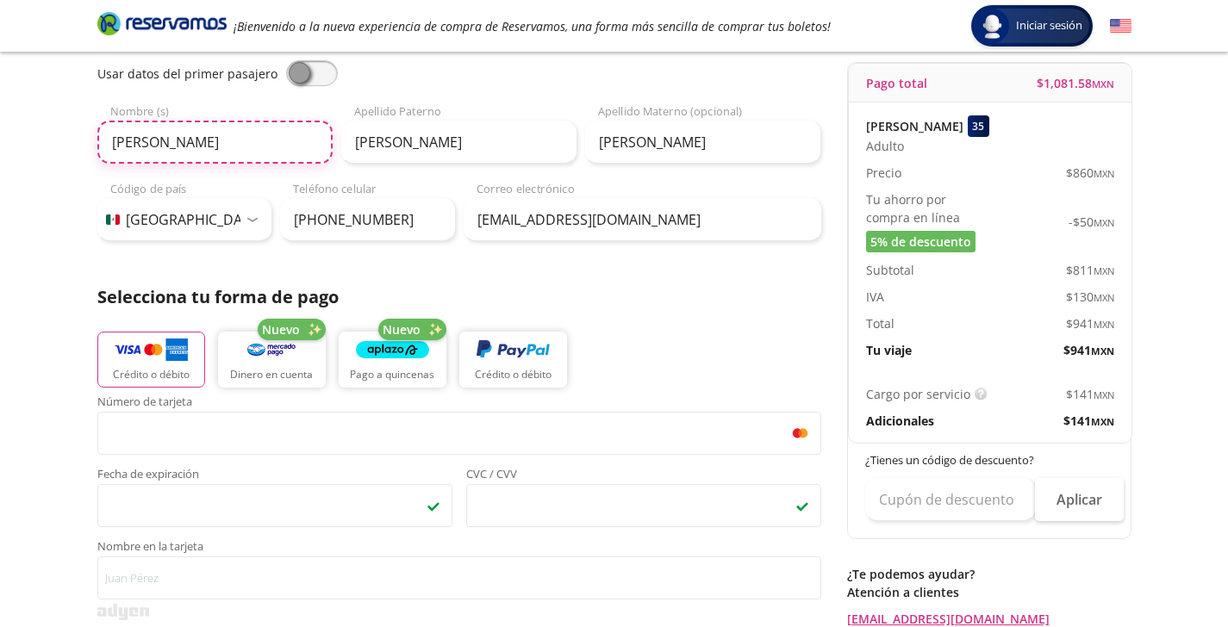
drag, startPoint x: 176, startPoint y: 140, endPoint x: 15, endPoint y: 140, distance: 161.1
click at [15, 140] on div "Group 9 Created with Sketch. Pago Irapuato - [GEOGRAPHIC_DATA] Iniciar sesión I…" at bounding box center [614, 553] width 1228 height 1428
type input "[PERSON_NAME]"
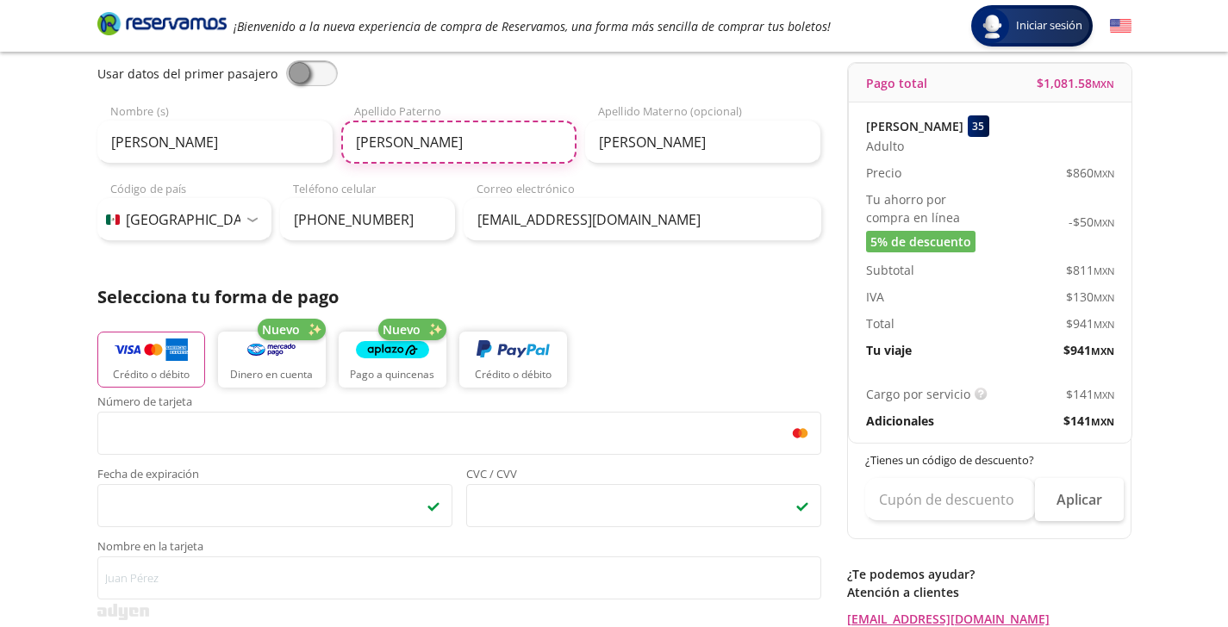
click at [403, 147] on input "[PERSON_NAME]" at bounding box center [458, 142] width 235 height 43
drag, startPoint x: 396, startPoint y: 146, endPoint x: 321, endPoint y: 146, distance: 75.0
click at [321, 146] on div "[PERSON_NAME] Nombre (s) [PERSON_NAME] Apellido [PERSON_NAME] Apellido Materno …" at bounding box center [459, 133] width 724 height 60
type input "[PERSON_NAME]"
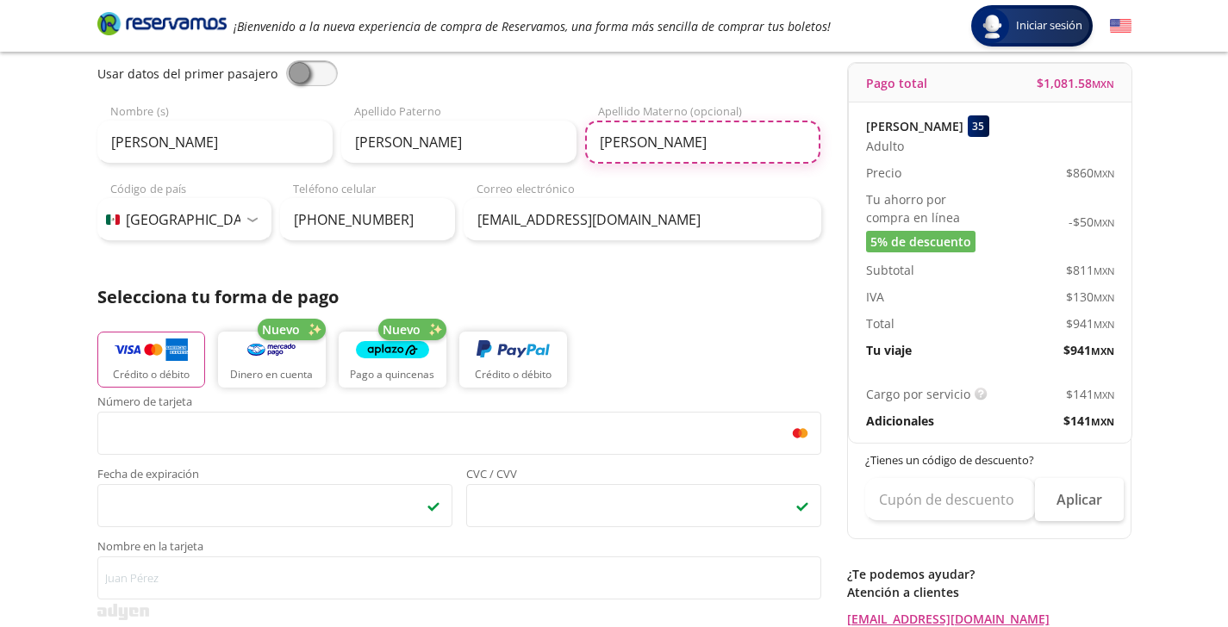
drag, startPoint x: 656, startPoint y: 140, endPoint x: 508, endPoint y: 144, distance: 148.3
click at [508, 143] on div "[PERSON_NAME] Nombre (s) [PERSON_NAME] Apellido [PERSON_NAME] Apellido Materno …" at bounding box center [459, 133] width 724 height 60
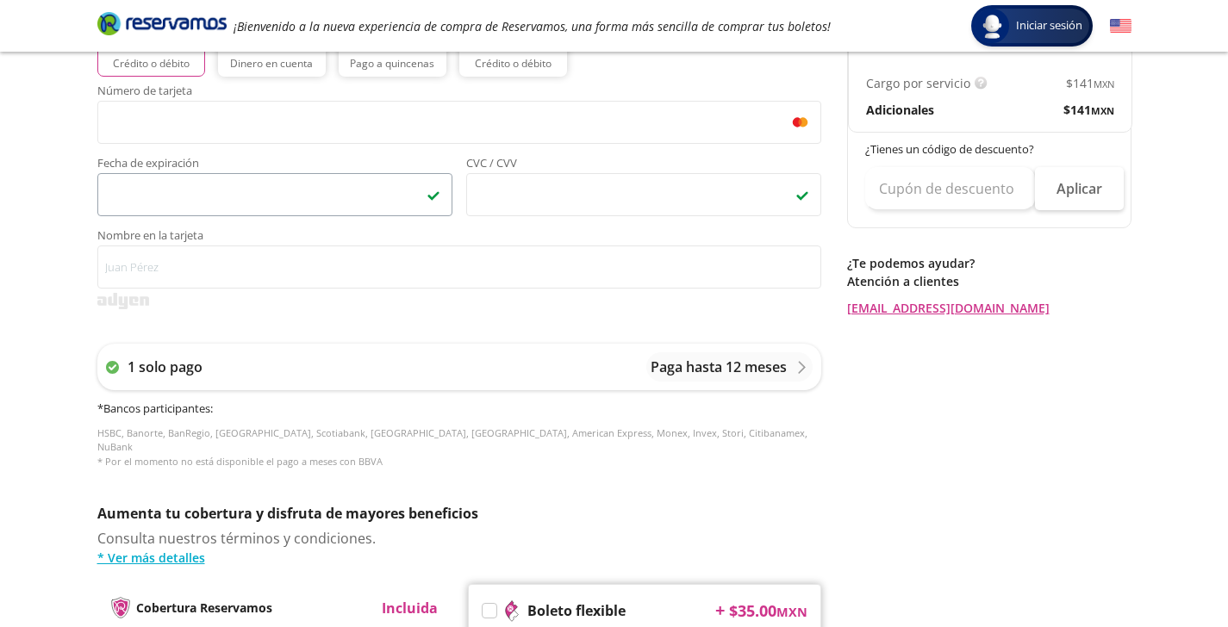
scroll to position [457, 0]
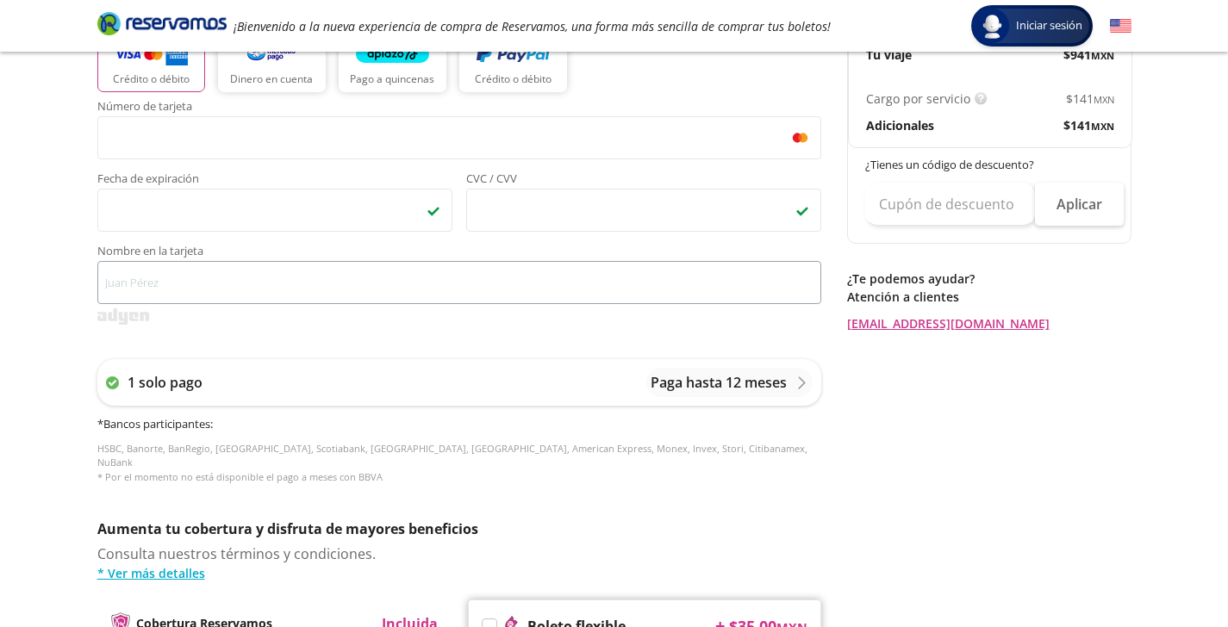
type input "[PERSON_NAME]"
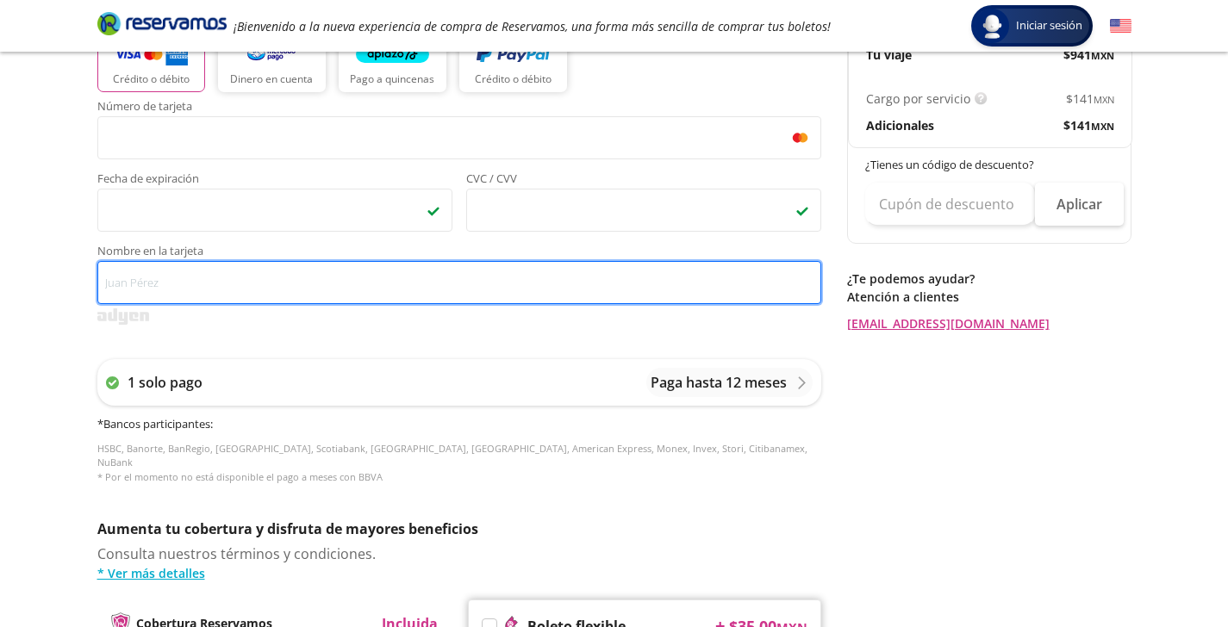
click at [239, 285] on input "Nombre en la tarjeta" at bounding box center [459, 282] width 724 height 43
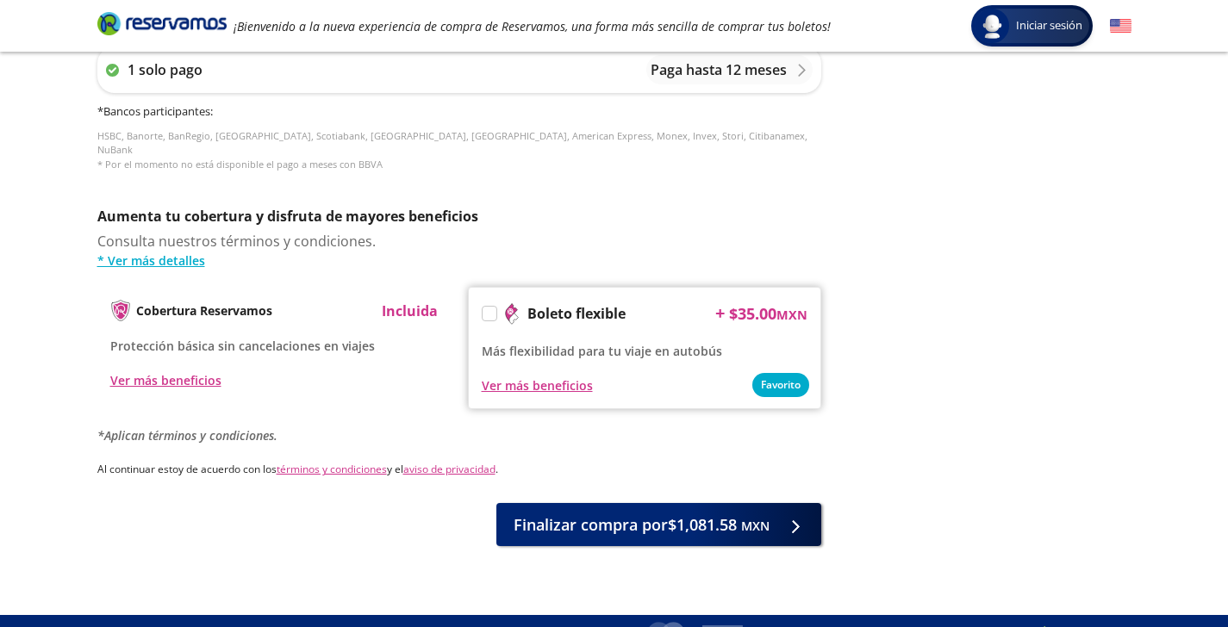
scroll to position [787, 0]
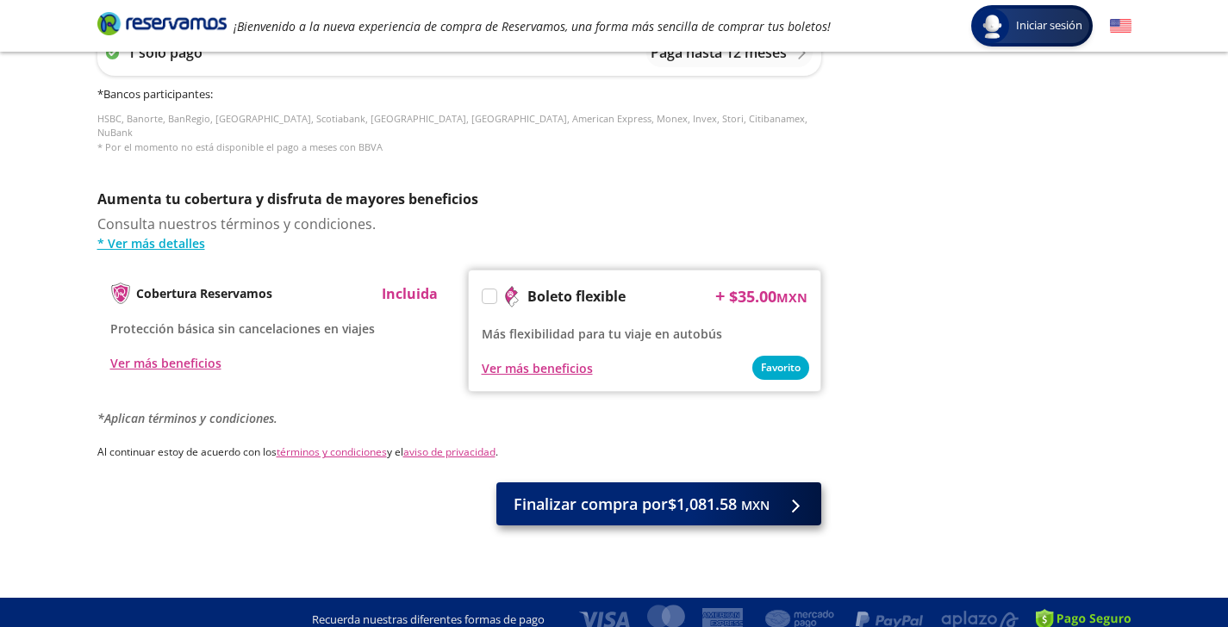
type input "[PERSON_NAME]"
click at [564, 501] on span "Finalizar compra por $1,081.58 MXN" at bounding box center [642, 504] width 256 height 23
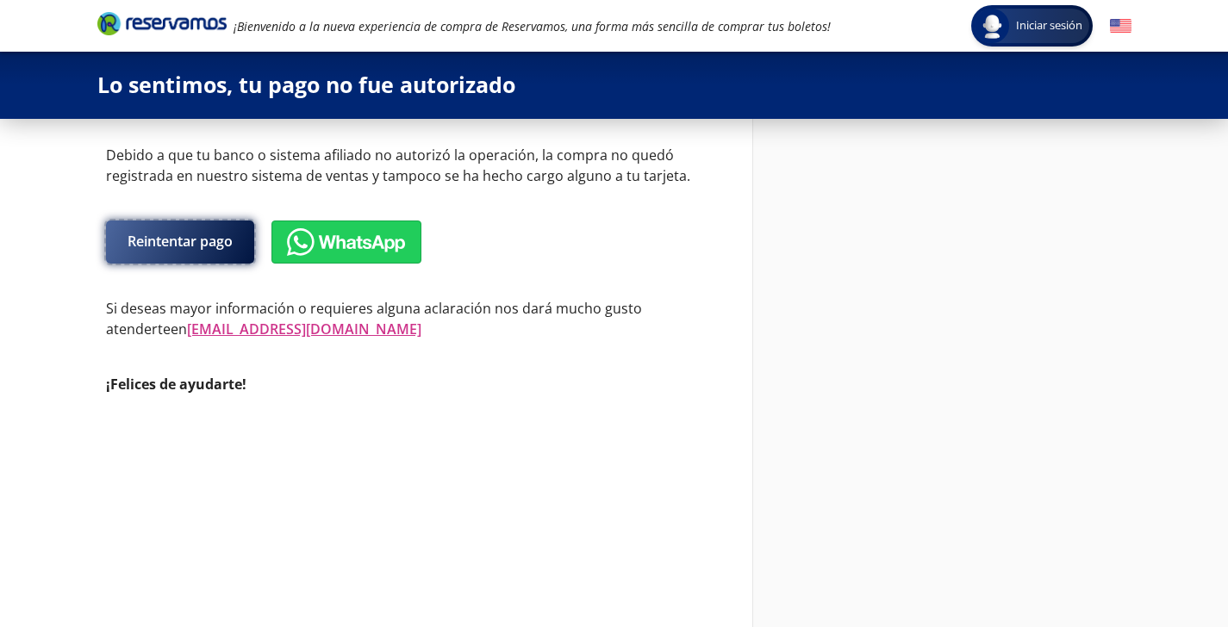
click at [153, 236] on button "Reintentar pago" at bounding box center [180, 242] width 148 height 43
select select "MX"
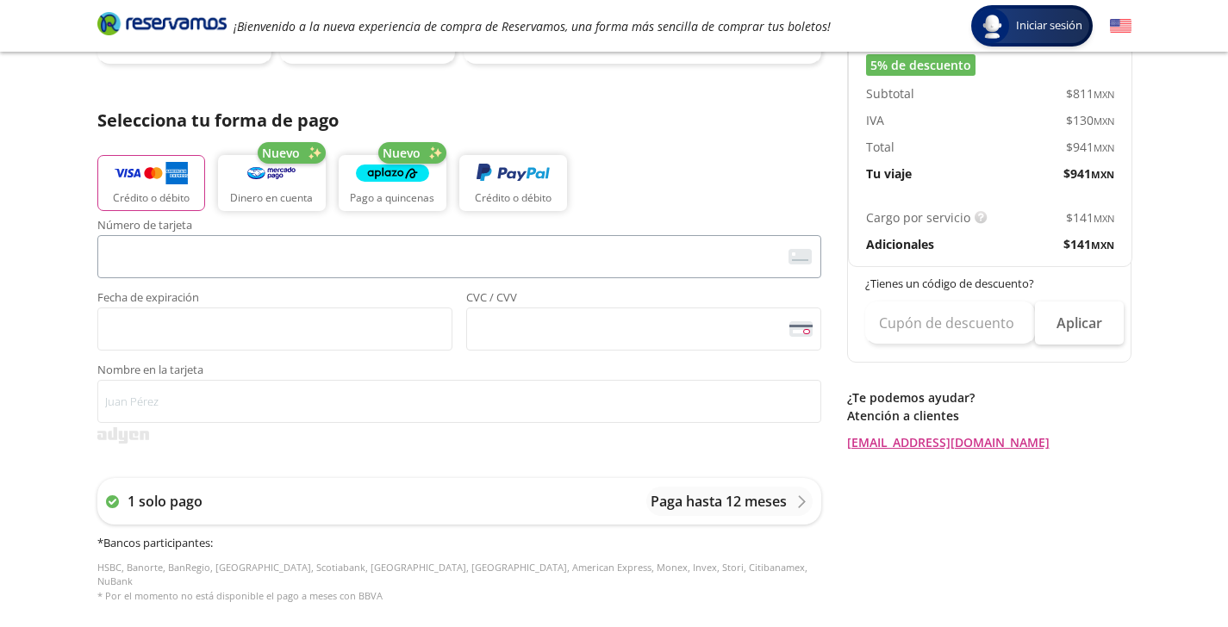
scroll to position [343, 0]
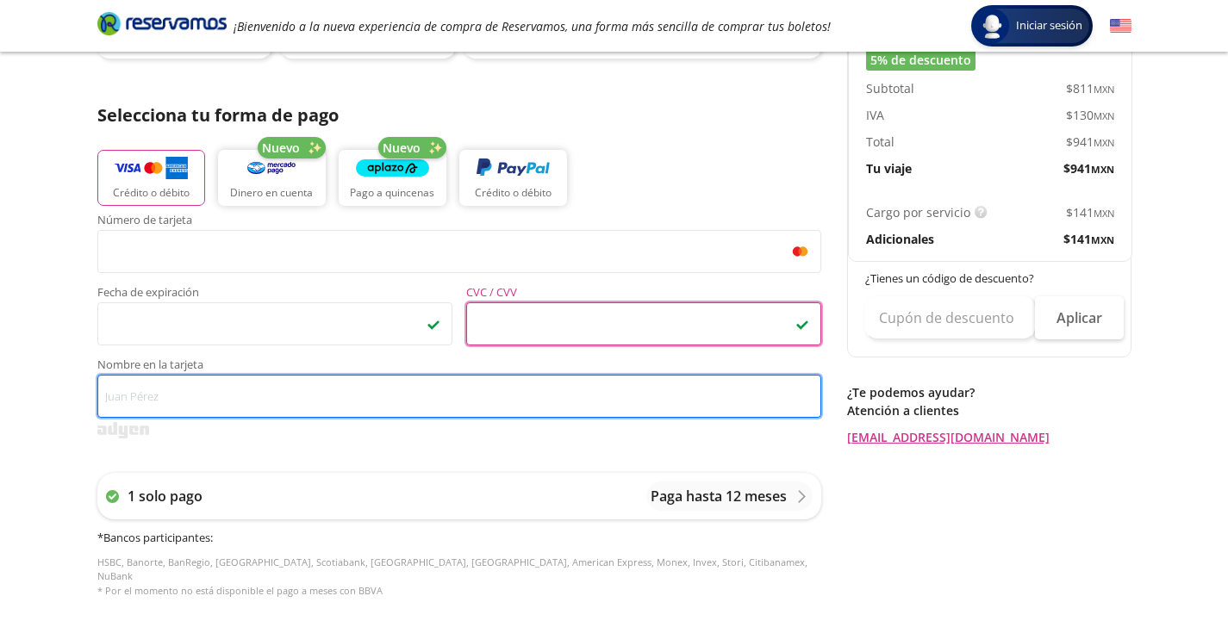
click at [329, 400] on input "Nombre en la tarjeta" at bounding box center [459, 396] width 724 height 43
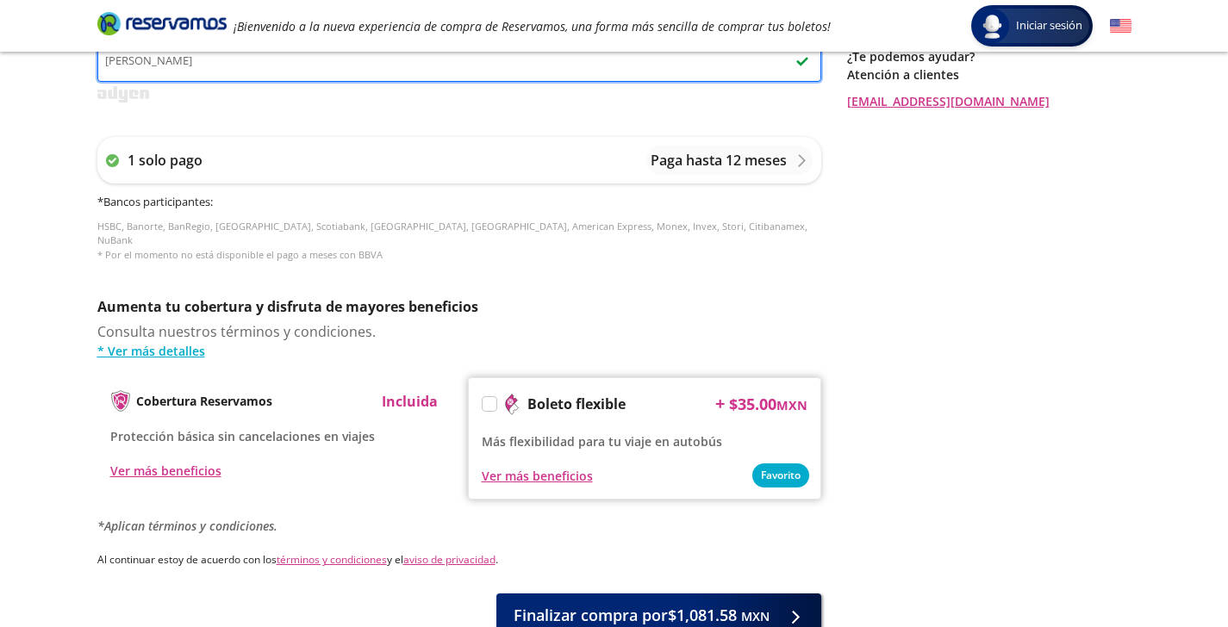
scroll to position [787, 0]
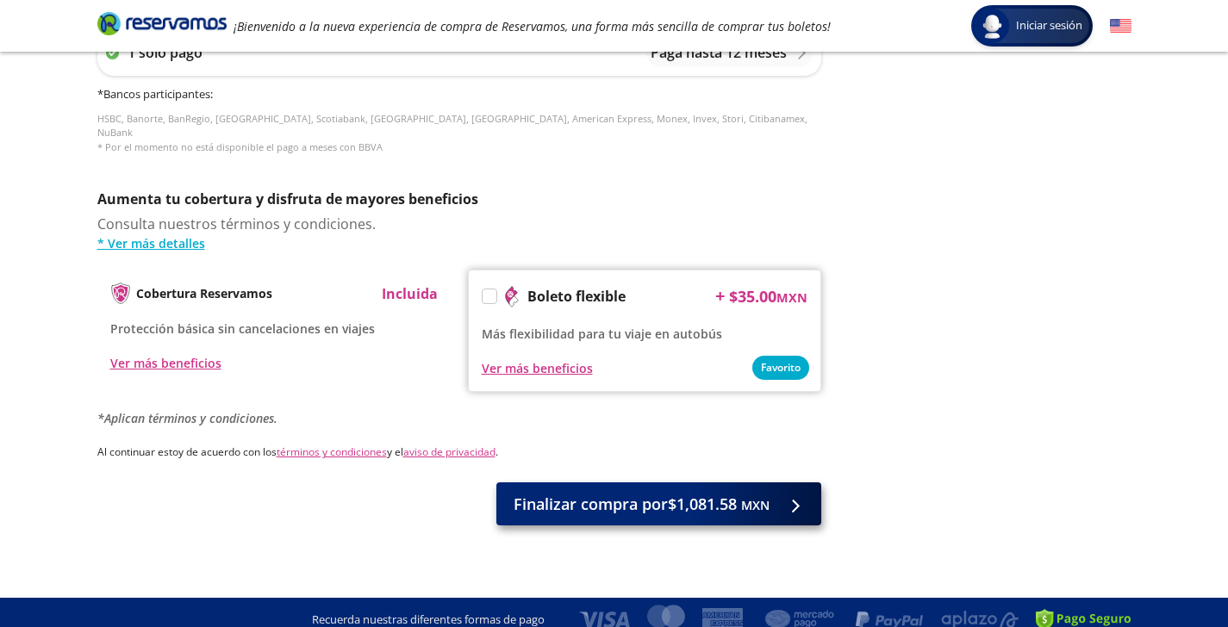
type input "[PERSON_NAME]"
click at [576, 493] on span "Finalizar compra por $1,081.58 MXN" at bounding box center [642, 504] width 256 height 23
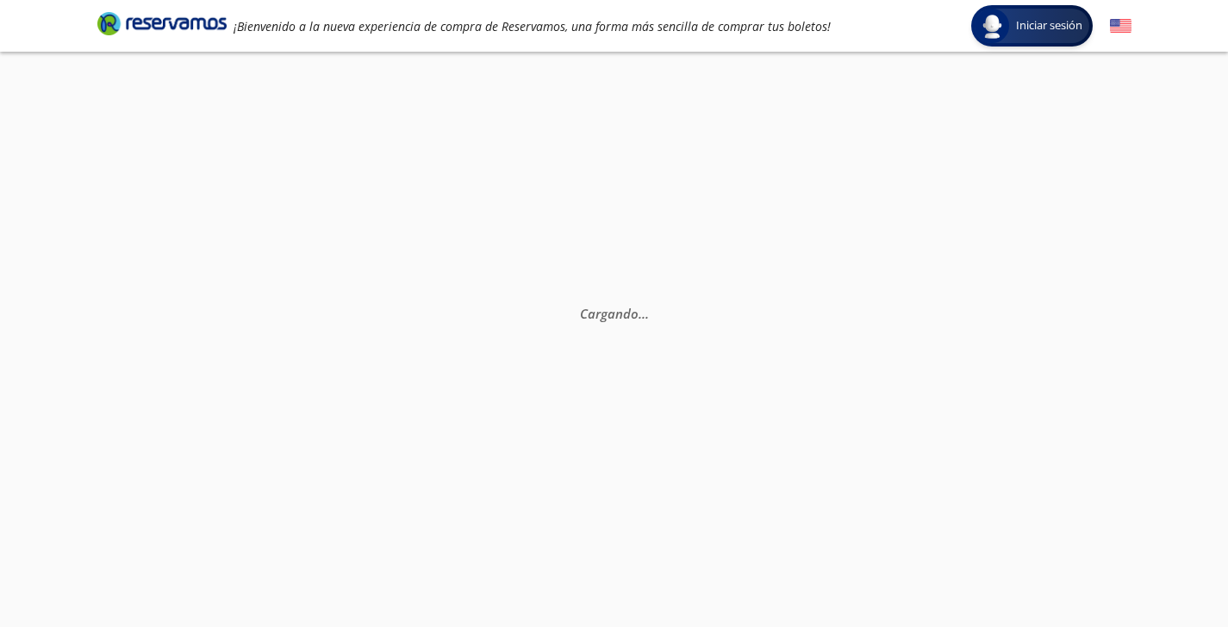
scroll to position [0, 0]
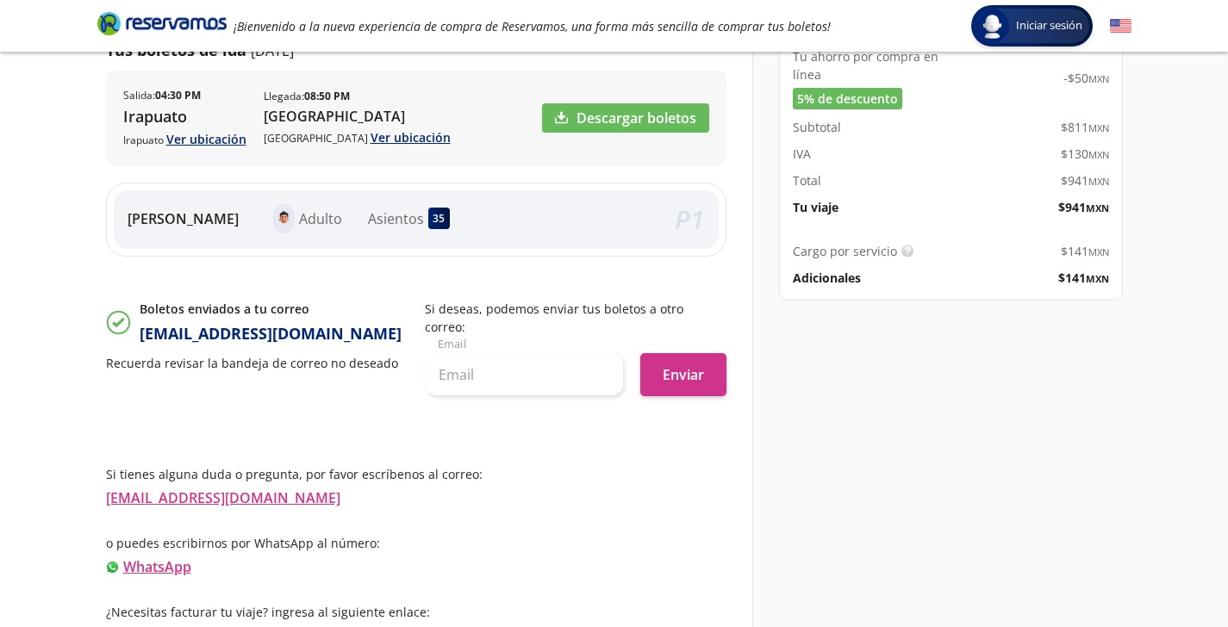
scroll to position [296, 0]
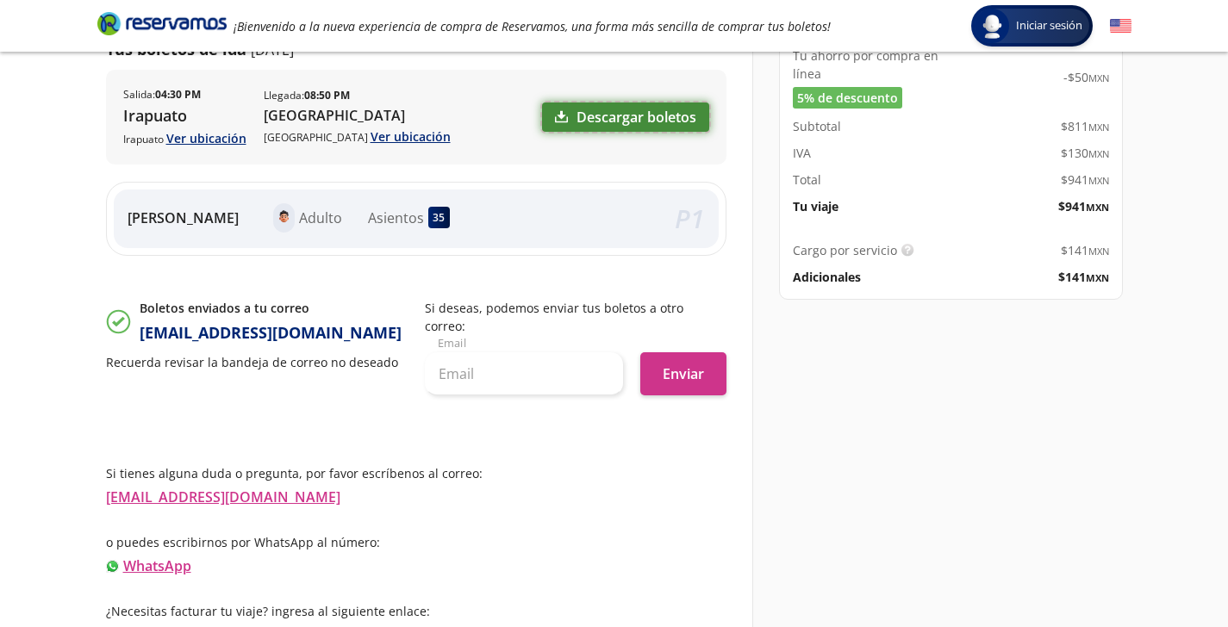
click at [571, 119] on link "Descargar boletos" at bounding box center [625, 117] width 167 height 29
